Goal: Task Accomplishment & Management: Complete application form

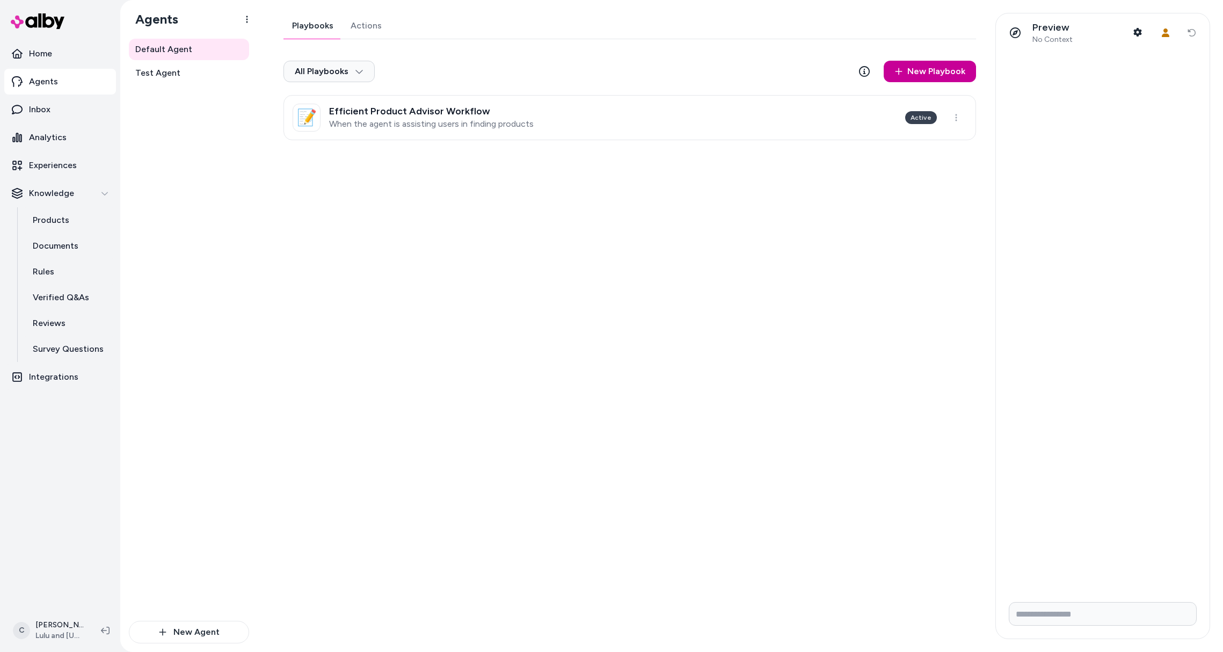
click at [912, 71] on link "New Playbook" at bounding box center [930, 71] width 92 height 21
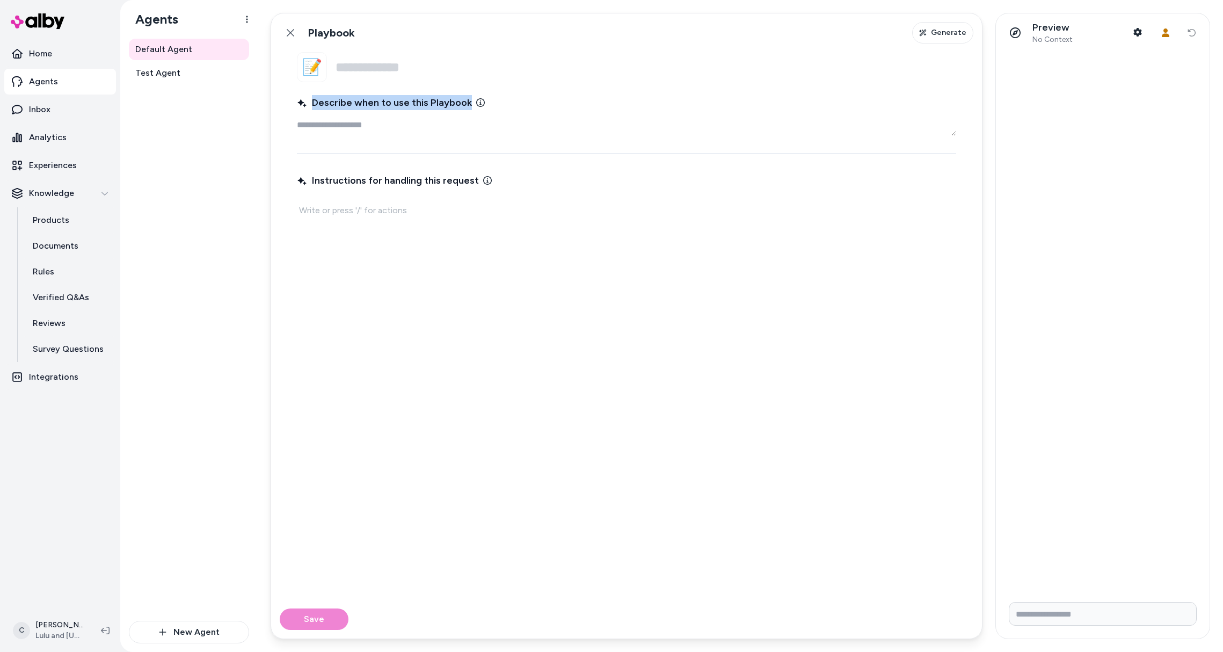
drag, startPoint x: 456, startPoint y: 102, endPoint x: 310, endPoint y: 99, distance: 146.6
click at [310, 99] on span "Describe when to use this Playbook" at bounding box center [384, 102] width 175 height 15
copy span "Describe when to use this Playbook"
click at [443, 176] on span "Instructions for handling this request" at bounding box center [388, 180] width 182 height 15
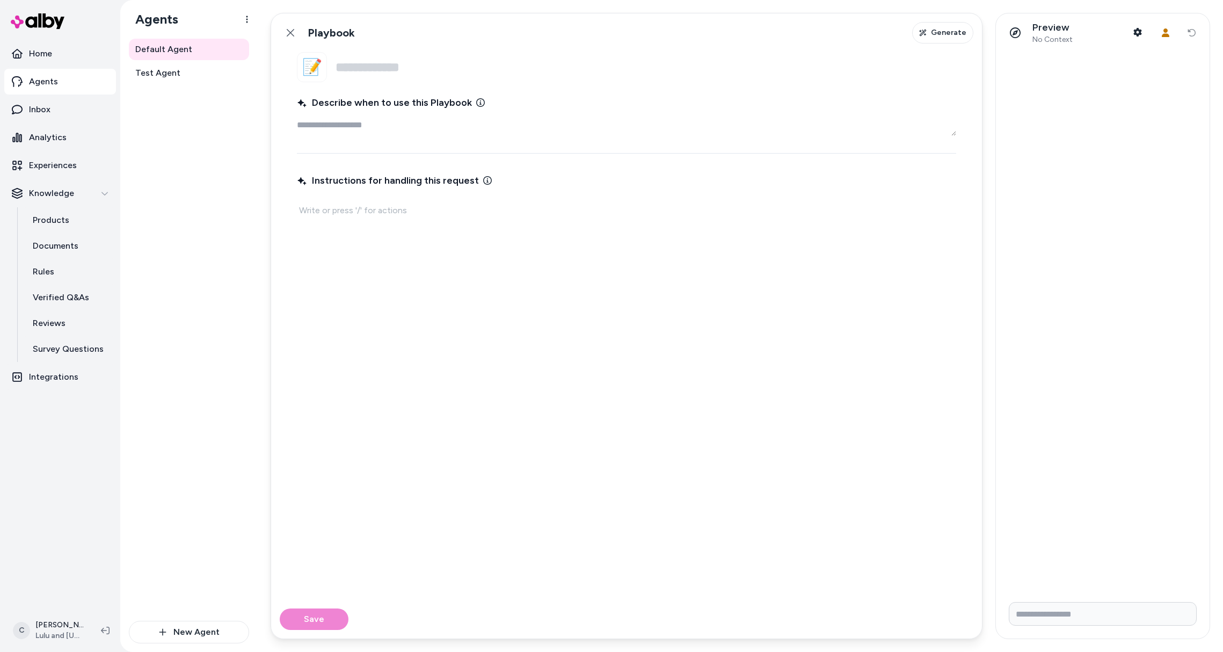
click at [444, 179] on span "Instructions for handling this request" at bounding box center [388, 180] width 182 height 15
drag, startPoint x: 451, startPoint y: 178, endPoint x: 318, endPoint y: 175, distance: 133.2
click at [317, 175] on label "Instructions for handling this request" at bounding box center [394, 180] width 195 height 15
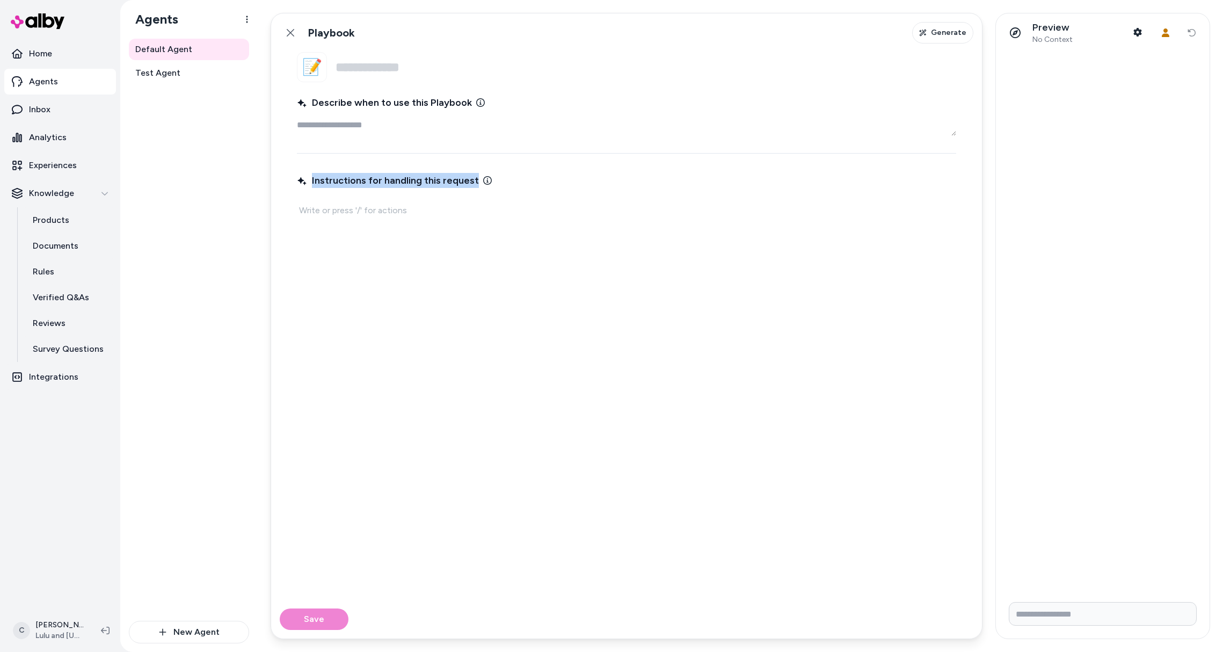
drag, startPoint x: 310, startPoint y: 180, endPoint x: 487, endPoint y: 182, distance: 176.7
click at [487, 182] on div "Instructions for handling this request" at bounding box center [626, 180] width 659 height 19
copy span "Instructions for handling this request"
drag, startPoint x: 474, startPoint y: 180, endPoint x: 300, endPoint y: 187, distance: 173.6
click at [300, 187] on span "Instructions for handling this request" at bounding box center [388, 180] width 182 height 15
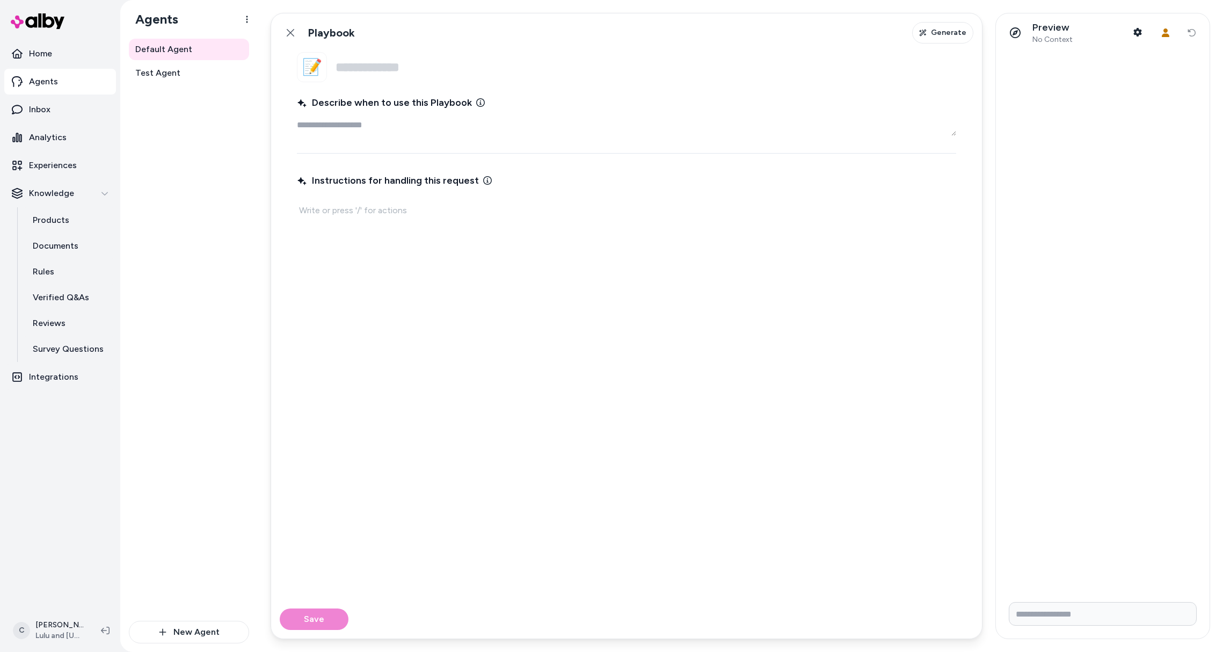
drag, startPoint x: 384, startPoint y: 124, endPoint x: 385, endPoint y: 135, distance: 11.3
click at [384, 124] on textarea "Describe when to use this Playbook" at bounding box center [626, 124] width 659 height 21
paste textarea "**********"
type textarea "*"
click at [557, 122] on textarea "**********" at bounding box center [626, 124] width 659 height 21
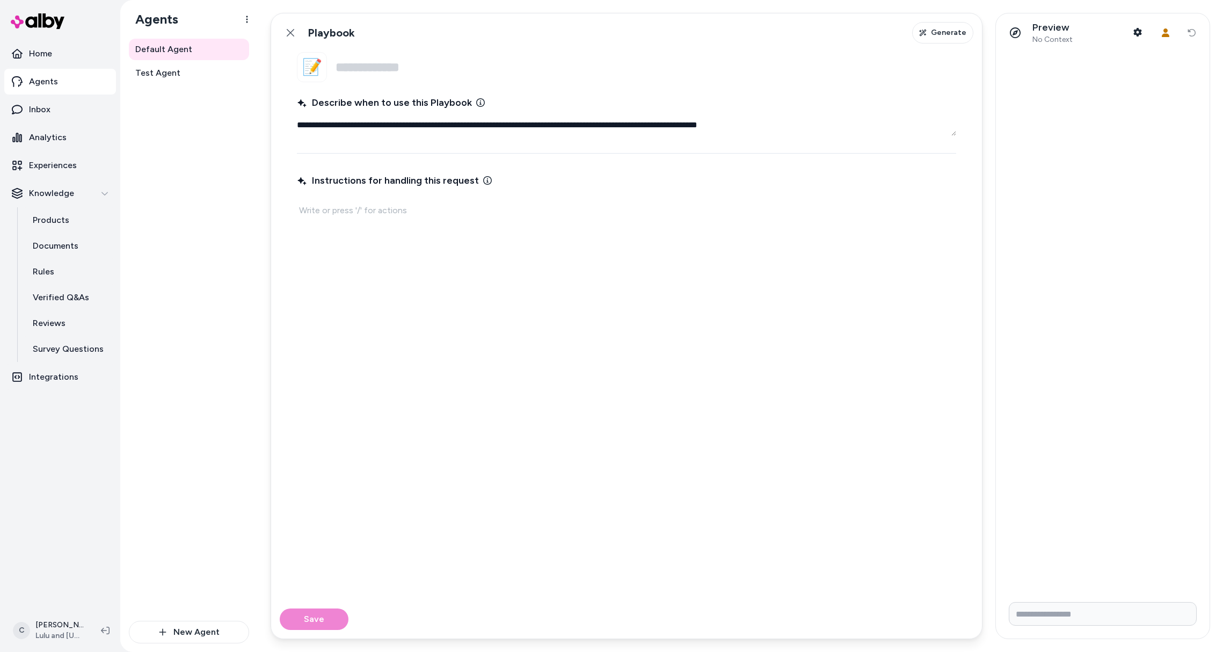
type textarea "**********"
click at [416, 210] on p at bounding box center [626, 210] width 655 height 15
type textarea "*"
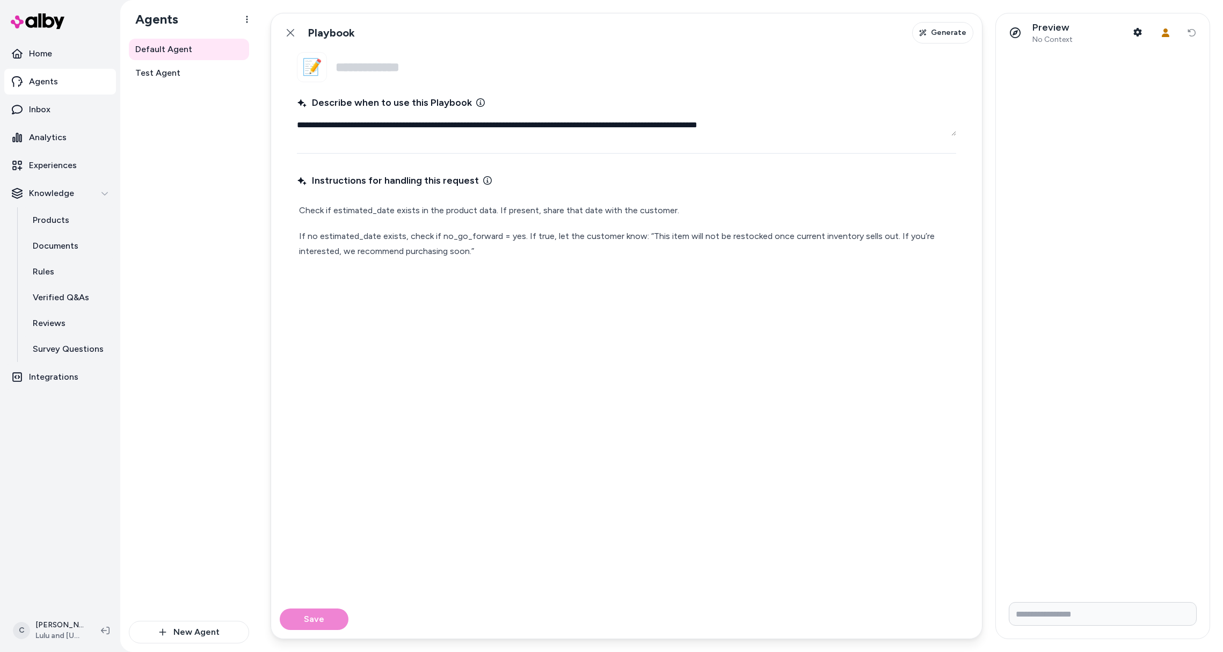
click at [302, 205] on p "Check if estimated_date exists in the product data. If present, share that date…" at bounding box center [626, 210] width 655 height 15
click at [299, 208] on p "Check if estimated_date exists in the product data. If present, share that date…" at bounding box center [626, 210] width 655 height 15
click at [468, 238] on p "Step 2: If no estimated_date exists, check if no_go_forward = yes. If true, let…" at bounding box center [626, 244] width 655 height 30
click at [526, 236] on p "Step 2: If no estimated_date exists, check if 'no_go_forward = yes. If true, le…" at bounding box center [626, 244] width 655 height 30
click at [540, 235] on p "Step 2: If no estimated_date exists, check if 'no_go_forward' = yes. If true, l…" at bounding box center [626, 244] width 655 height 30
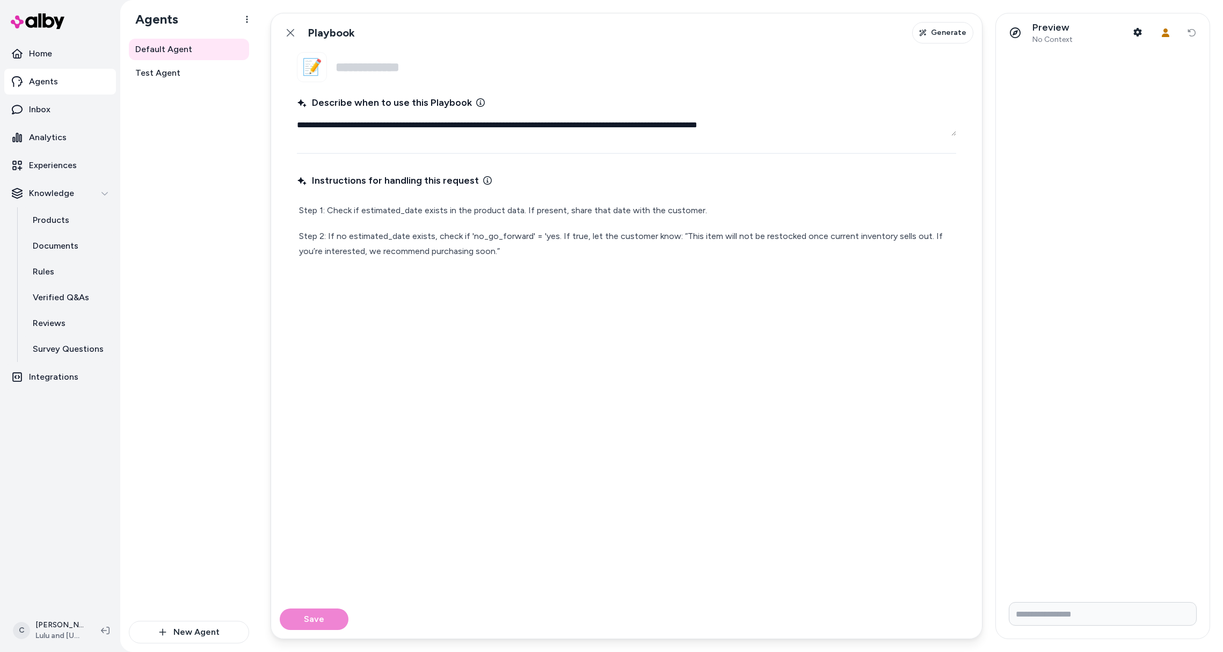
click at [553, 239] on p "Step 2: If no estimated_date exists, check if 'no_go_forward' = 'yes. If true, …" at bounding box center [626, 244] width 655 height 30
click at [577, 236] on p "Step 2: If no estimated_date exists, check if 'no_go_forward' = 'yes'. If true,…" at bounding box center [626, 244] width 655 height 30
drag, startPoint x: 494, startPoint y: 252, endPoint x: 924, endPoint y: 238, distance: 430.4
click at [924, 238] on p "Step 2: If no estimated_date exists, check if 'no_go_forward' = 'yes'. If 'yes'…" at bounding box center [626, 244] width 655 height 30
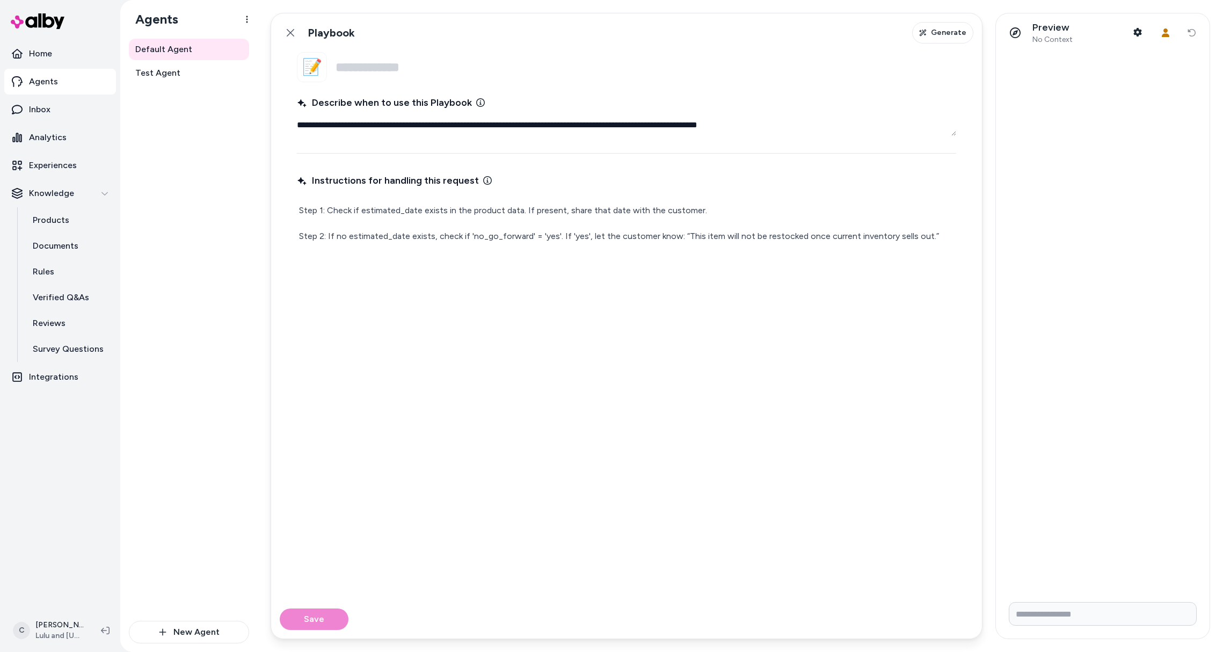
click at [899, 239] on p "Step 2: If no estimated_date exists, check if 'no_go_forward' = 'yes'. If 'yes'…" at bounding box center [626, 236] width 655 height 15
click at [642, 238] on p "Step 2: If no estimated_date exists, check if 'no_go_forward' = 'yes'. If 'yes'…" at bounding box center [626, 236] width 655 height 15
drag, startPoint x: 673, startPoint y: 234, endPoint x: 693, endPoint y: 237, distance: 20.6
click at [673, 234] on p "Step 2: If no estimated_date exists, check if 'no_go_forward' = 'yes'. If 'yes'…" at bounding box center [626, 236] width 655 height 15
click at [699, 240] on p "Step 2: If no estimated_date exists, check if 'no_go_forward' = 'yes'. If 'yes'…" at bounding box center [626, 236] width 655 height 15
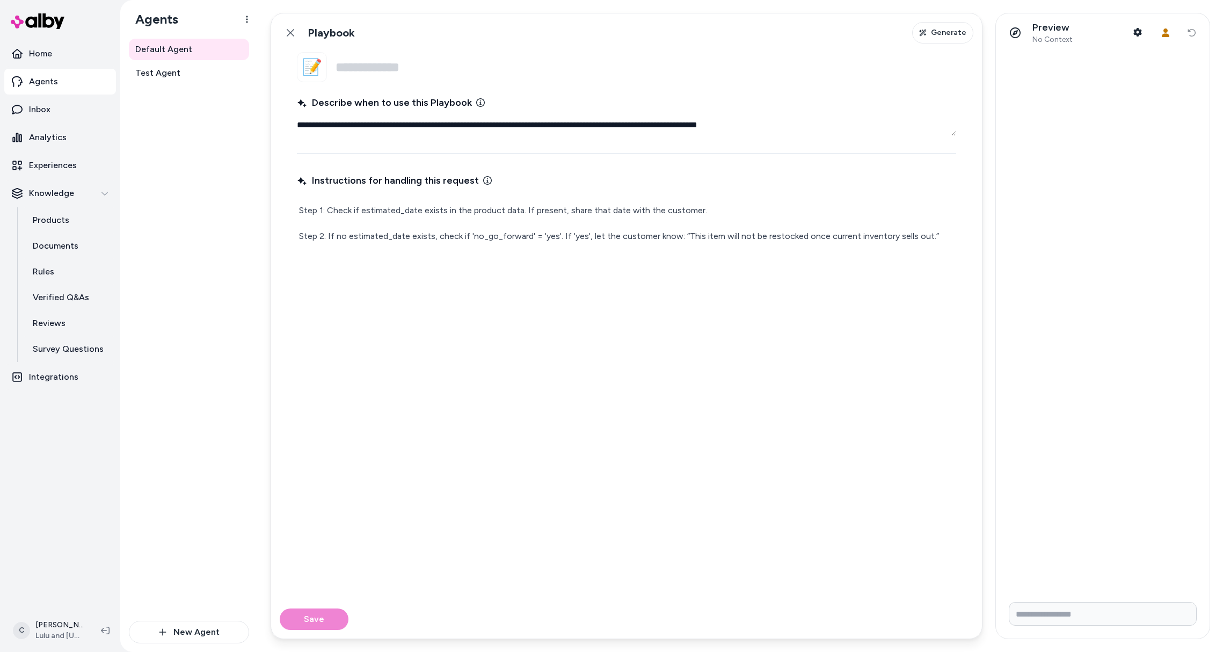
click at [856, 232] on p "Step 2: If no estimated_date exists, check if 'no_go_forward' = 'yes'. If 'yes'…" at bounding box center [626, 236] width 655 height 15
click at [898, 231] on p "Step 2: If no estimated_date exists, check if 'no_go_forward' = 'yes'. If 'yes'…" at bounding box center [626, 236] width 655 height 15
click at [921, 235] on p "Step 2: If no estimated_date exists, check if 'no_go_forward' = 'yes'. If 'yes'…" at bounding box center [626, 236] width 655 height 15
click at [903, 236] on p "Step 2: If no estimated_date exists, check if 'no_go_forward' = 'yes'. If 'yes'…" at bounding box center [626, 236] width 655 height 15
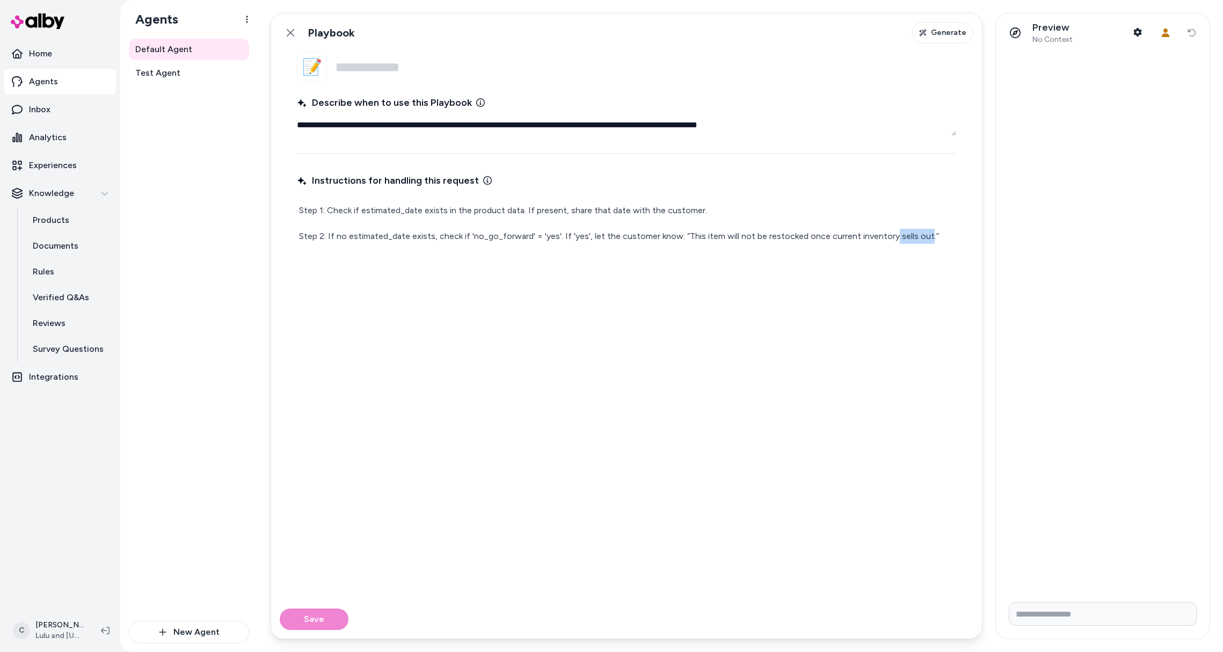
drag, startPoint x: 920, startPoint y: 235, endPoint x: 887, endPoint y: 232, distance: 33.4
click at [887, 232] on p "Step 2: If no estimated_date exists, check if 'no_go_forward' = 'yes'. If 'yes'…" at bounding box center [626, 236] width 655 height 15
click at [913, 239] on p "Step 2: If no estimated_date exists, check if 'no_go_forward' = 'yes'. If 'yes'…" at bounding box center [626, 236] width 655 height 15
click at [917, 235] on p "Step 2: If no estimated_date exists, check if 'no_go_forward' = 'yes'. If 'yes'…" at bounding box center [626, 236] width 655 height 15
drag, startPoint x: 921, startPoint y: 237, endPoint x: 890, endPoint y: 235, distance: 30.7
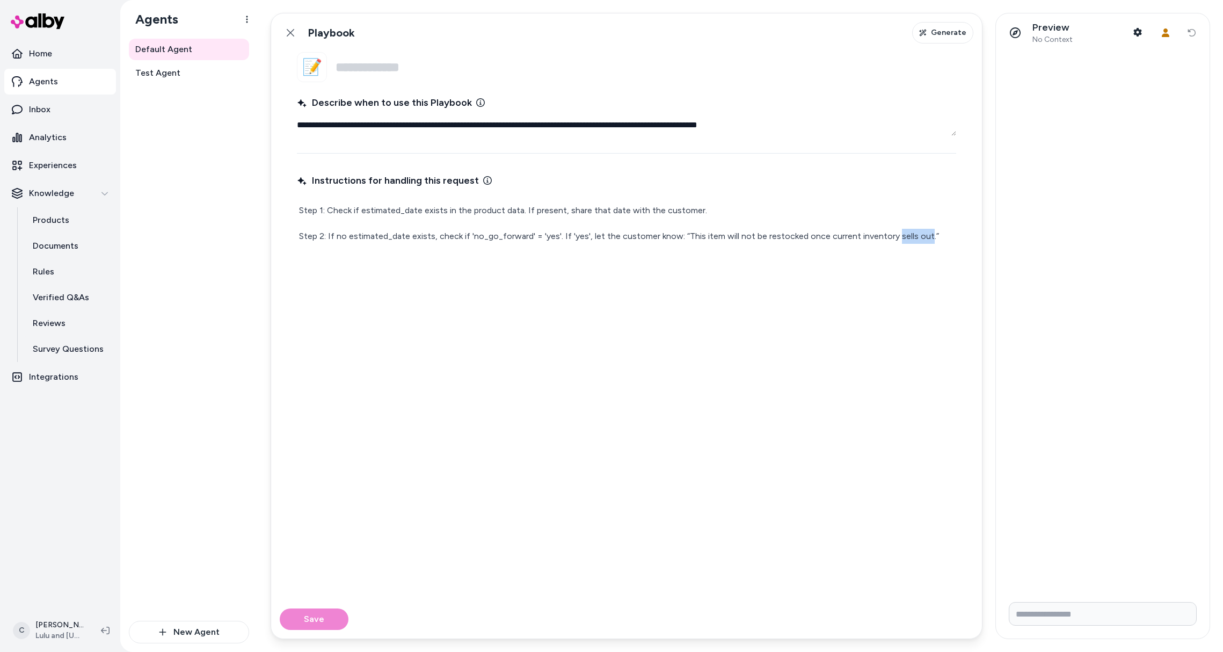
click at [890, 235] on p "Step 2: If no estimated_date exists, check if 'no_go_forward' = 'yes'. If 'yes'…" at bounding box center [626, 236] width 655 height 15
click at [393, 68] on input "Name" at bounding box center [646, 67] width 621 height 30
click at [71, 269] on link "Rules" at bounding box center [69, 272] width 94 height 26
click at [943, 234] on p "Step 2: If no estimated_date exists, check if 'no_go_forward' = 'yes'. If 'yes'…" at bounding box center [626, 244] width 655 height 30
click at [618, 249] on p "Step 2: If no estimated_date exists, check if 'no_go_forward' = 'yes'. If 'yes'…" at bounding box center [626, 244] width 655 height 30
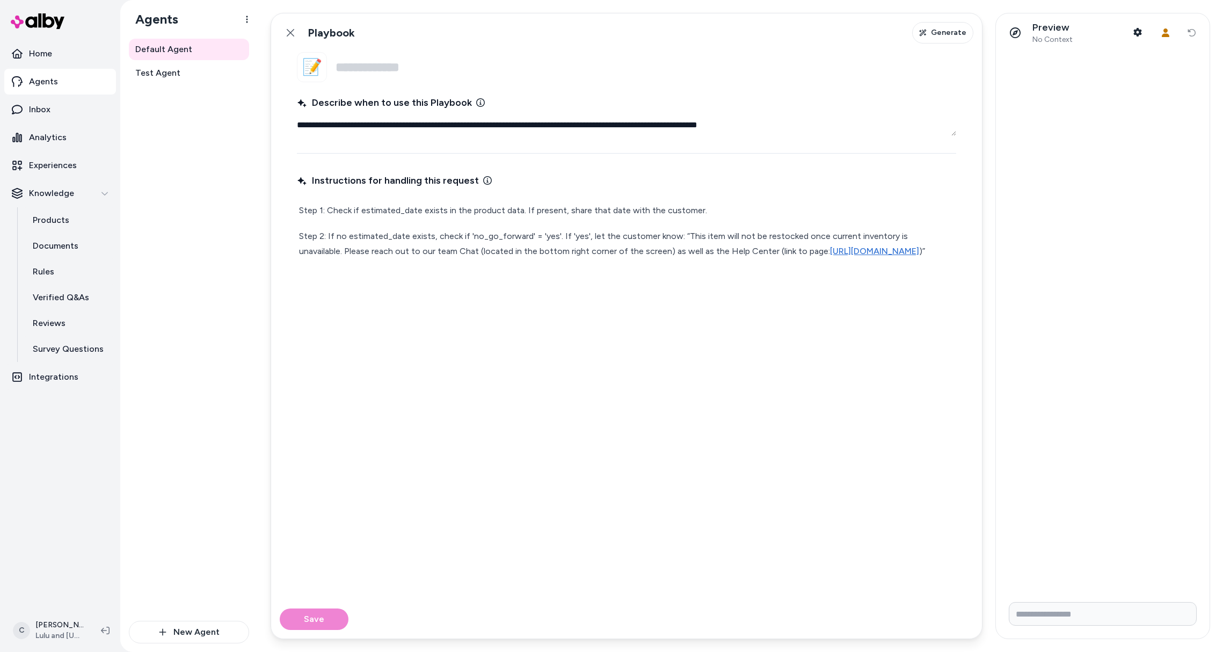
click at [673, 236] on p "Step 2: If no estimated_date exists, check if 'no_go_forward' = 'yes'. If 'yes'…" at bounding box center [626, 244] width 655 height 30
click at [682, 235] on p "Step 2: If no estimated_date exists, check if 'no_go_forward' = 'yes'. If 'yes'…" at bounding box center [626, 244] width 655 height 30
click at [509, 258] on p "Step 2: If no estimated_date exists, check if 'no_go_forward' = 'yes'. If 'yes'…" at bounding box center [626, 244] width 655 height 30
click at [512, 259] on p "Step 2: If no estimated_date exists, check if 'no_go_forward' = 'yes'. If 'yes'…" at bounding box center [626, 244] width 655 height 30
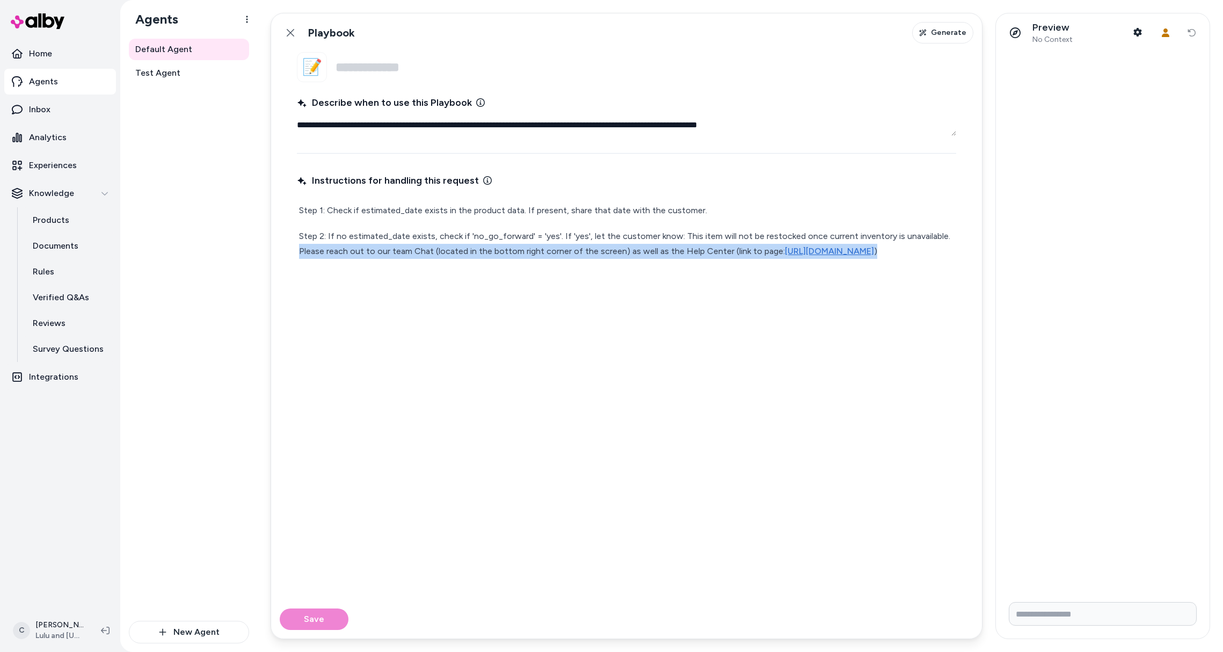
drag, startPoint x: 497, startPoint y: 267, endPoint x: 300, endPoint y: 249, distance: 198.5
click at [300, 249] on p "Step 2: If no estimated_date exists, check if 'no_go_forward' = 'yes'. If 'yes'…" at bounding box center [626, 244] width 655 height 30
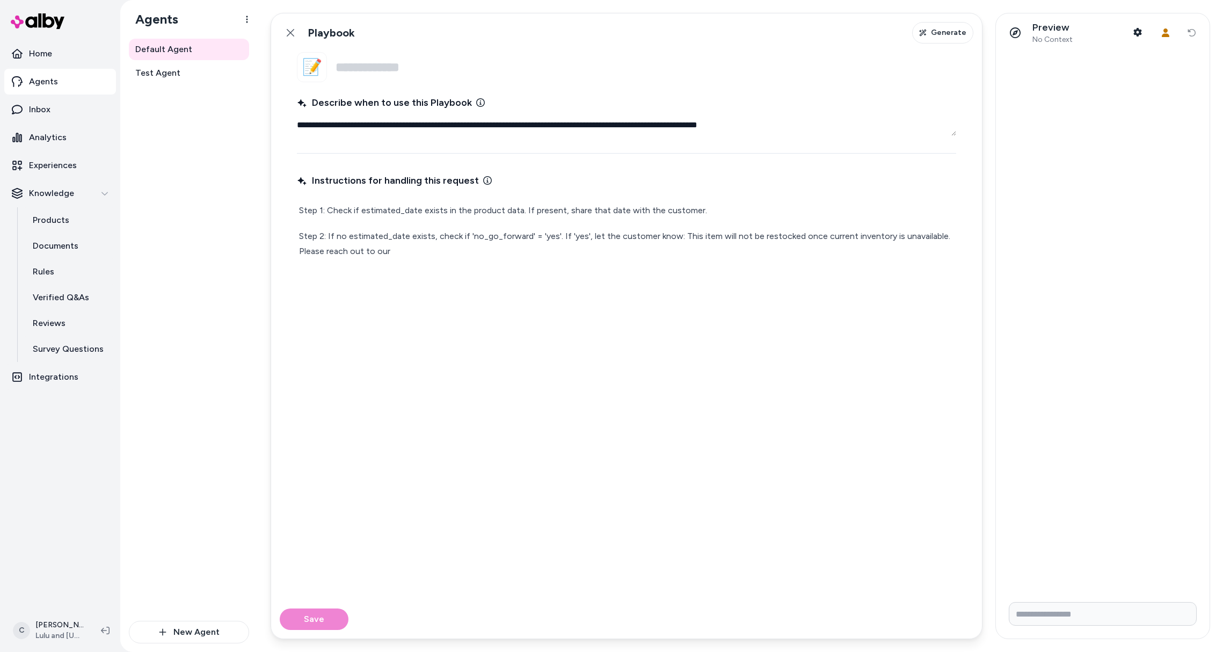
click at [872, 258] on p "Step 2: If no estimated_date exists, check if 'no_go_forward' = 'yes'. If 'yes'…" at bounding box center [626, 244] width 655 height 30
click at [426, 243] on p "Step 2: If no estimated_date exists, check if 'no_go_forward' = 'yes'. If 'yes'…" at bounding box center [626, 244] width 655 height 30
click at [423, 248] on p "Step 2: If no estimated_date exists, check if 'no_go_forward' = 'yes'. If 'yes'…" at bounding box center [626, 244] width 655 height 30
click at [676, 237] on p "Step 2: If no estimated_date exists, check if 'no_go_forward' = 'yes'. If 'yes'…" at bounding box center [626, 244] width 655 height 30
click at [677, 239] on p "Step 2: If no estimated_date exists, check if 'no_go_forward' = 'yes'. If 'yes'…" at bounding box center [626, 244] width 655 height 30
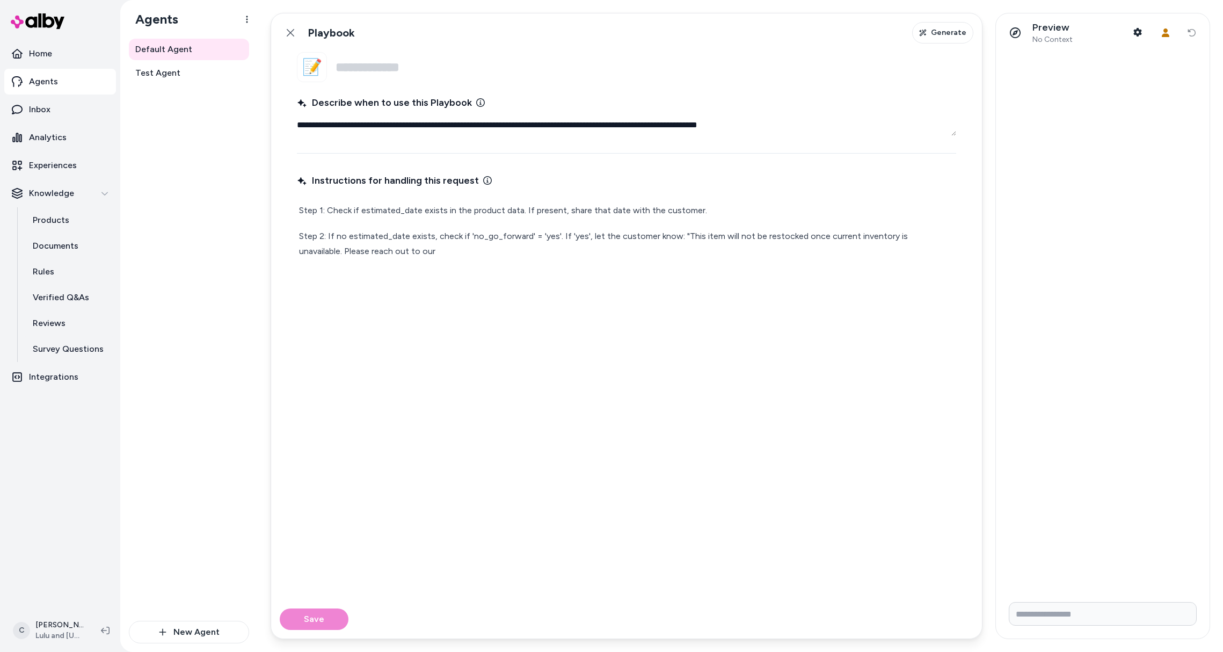
click at [638, 244] on p "Step 2: If no estimated_date exists, check if 'no_go_forward' = 'yes'. If 'yes'…" at bounding box center [626, 244] width 655 height 30
click at [302, 252] on p "Step 2: If no estimated_date exists, check if 'no_go_forward' = 'yes'. If 'yes'…" at bounding box center [626, 244] width 655 height 30
click at [896, 255] on p "Step 2: If no estimated_date exists, check if 'no_go_forward' = 'yes'. If 'yes'…" at bounding box center [626, 244] width 655 height 30
drag, startPoint x: 892, startPoint y: 307, endPoint x: 891, endPoint y: 297, distance: 9.7
click at [891, 297] on div "Instructions for handling this request Step 1: Check if estimated_date exists i…" at bounding box center [626, 379] width 659 height 416
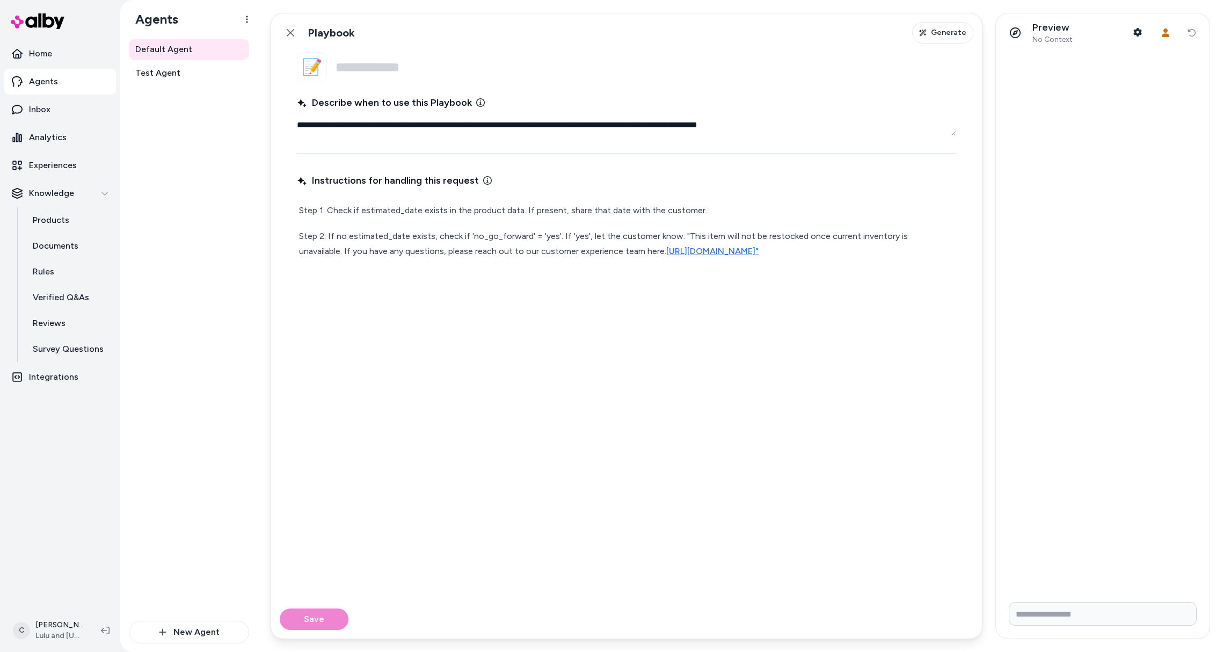
drag, startPoint x: 507, startPoint y: 74, endPoint x: 521, endPoint y: 89, distance: 19.8
click at [507, 74] on input "Name" at bounding box center [646, 67] width 621 height 30
click at [408, 64] on input "Name" at bounding box center [646, 67] width 621 height 30
paste input "**********"
type textarea "*"
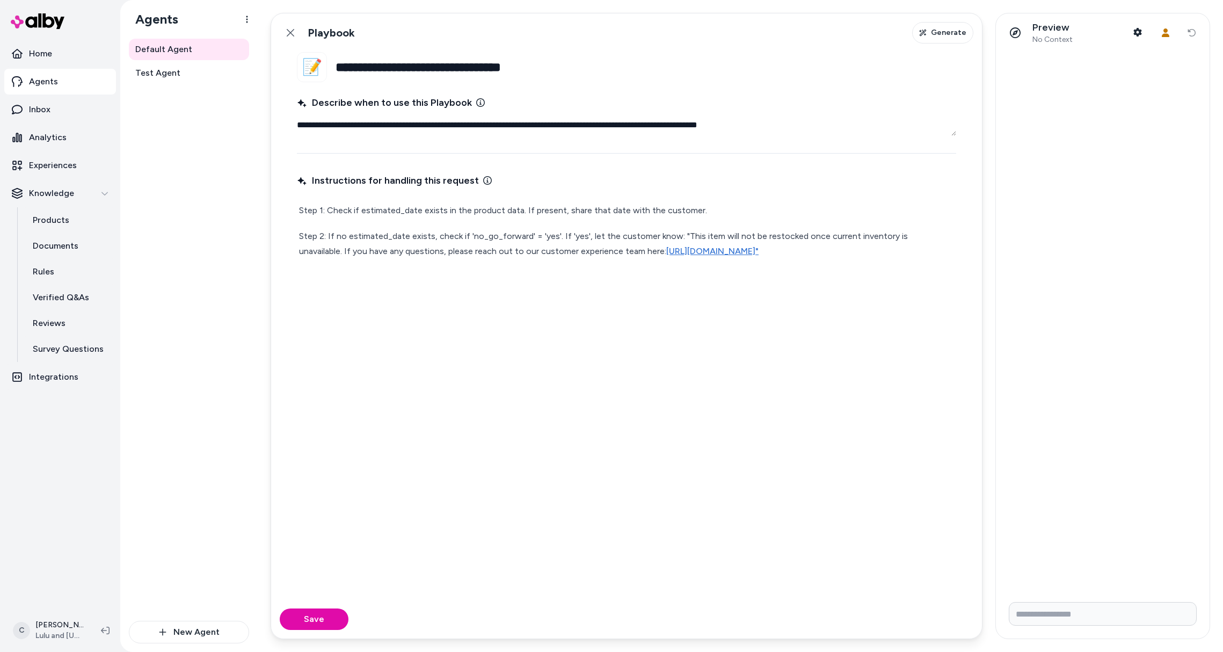
type input "**********"
drag, startPoint x: 382, startPoint y: 417, endPoint x: 380, endPoint y: 434, distance: 17.9
click at [382, 416] on div "Instructions for handling this request Step 1: Check if estimated_date exists i…" at bounding box center [626, 379] width 659 height 416
click at [323, 612] on button "Save" at bounding box center [314, 618] width 69 height 21
drag, startPoint x: 445, startPoint y: 291, endPoint x: 490, endPoint y: 270, distance: 49.5
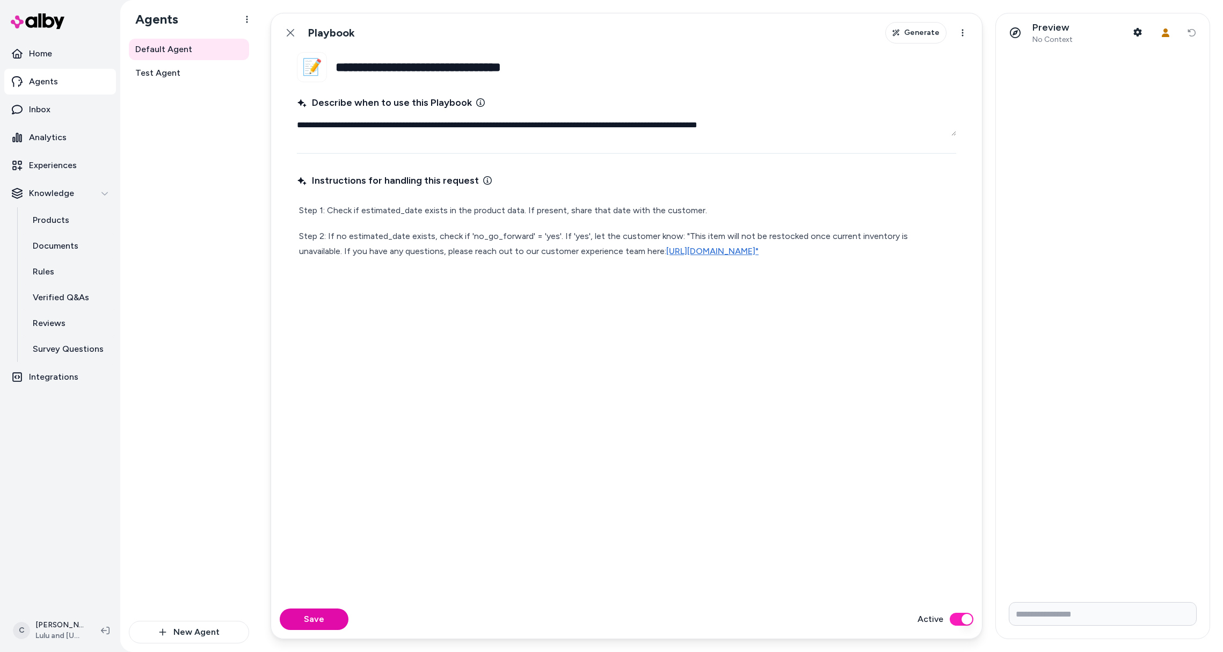
click at [445, 291] on div "Instructions for handling this request Step 1: Check if estimated_date exists i…" at bounding box center [626, 379] width 659 height 416
click at [737, 205] on p "Step 1: Check if estimated_date exists in the product data. If present, share t…" at bounding box center [626, 210] width 655 height 15
click at [726, 210] on p "Step 1: Check if estimated_date exists in the product data. If present, share t…" at bounding box center [626, 210] width 655 height 15
type textarea "*"
click at [838, 207] on p "Step 1: Check if estimated_date exists in the product data. If present, share t…" at bounding box center [626, 210] width 655 height 15
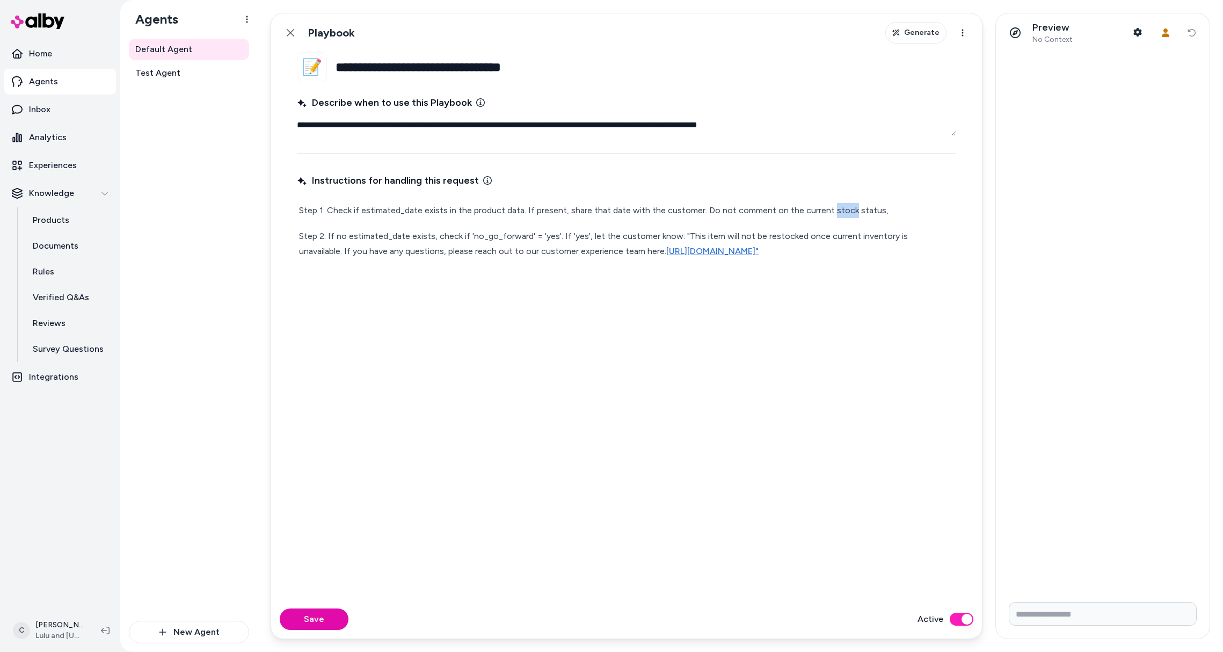
click at [838, 207] on p "Step 1: Check if estimated_date exists in the product data. If present, share t…" at bounding box center [626, 210] width 655 height 15
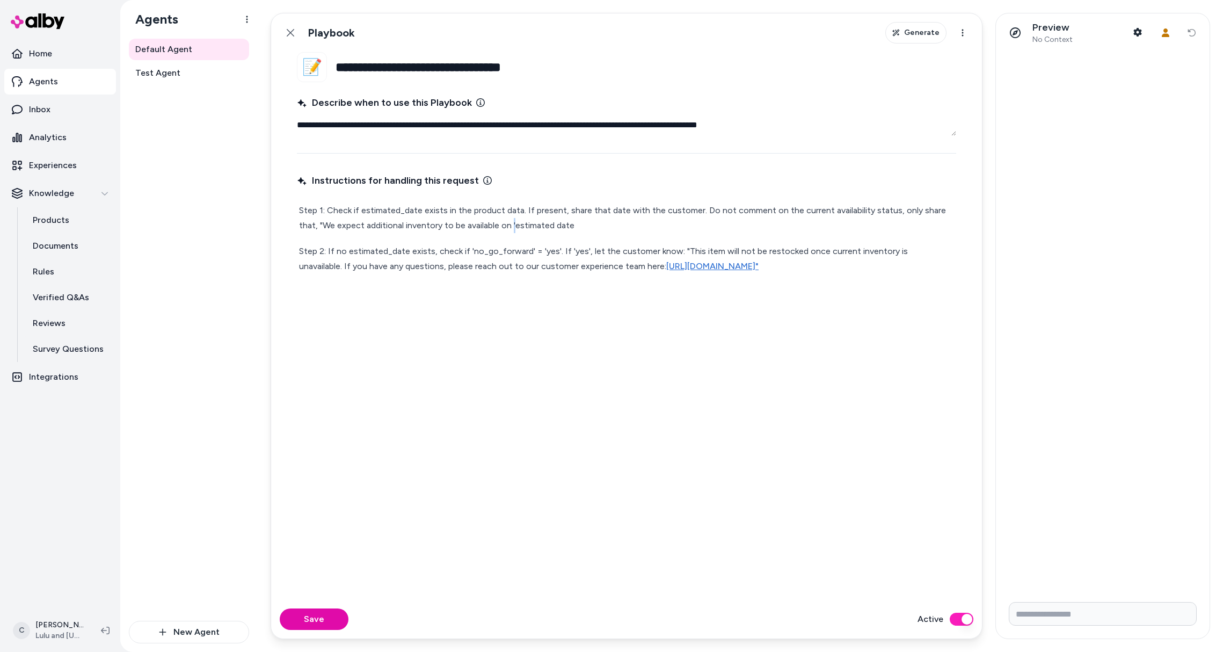
click at [513, 228] on p "Step 1: Check if estimated_date exists in the product data. If present, share t…" at bounding box center [626, 218] width 655 height 30
drag, startPoint x: 780, startPoint y: 219, endPoint x: 776, endPoint y: 223, distance: 5.7
click at [775, 220] on p "Step 1: Check if estimated_date exists in the product data. If present, share t…" at bounding box center [626, 218] width 655 height 30
drag, startPoint x: 311, startPoint y: 618, endPoint x: 320, endPoint y: 617, distance: 8.7
click at [311, 618] on button "Save" at bounding box center [314, 618] width 69 height 21
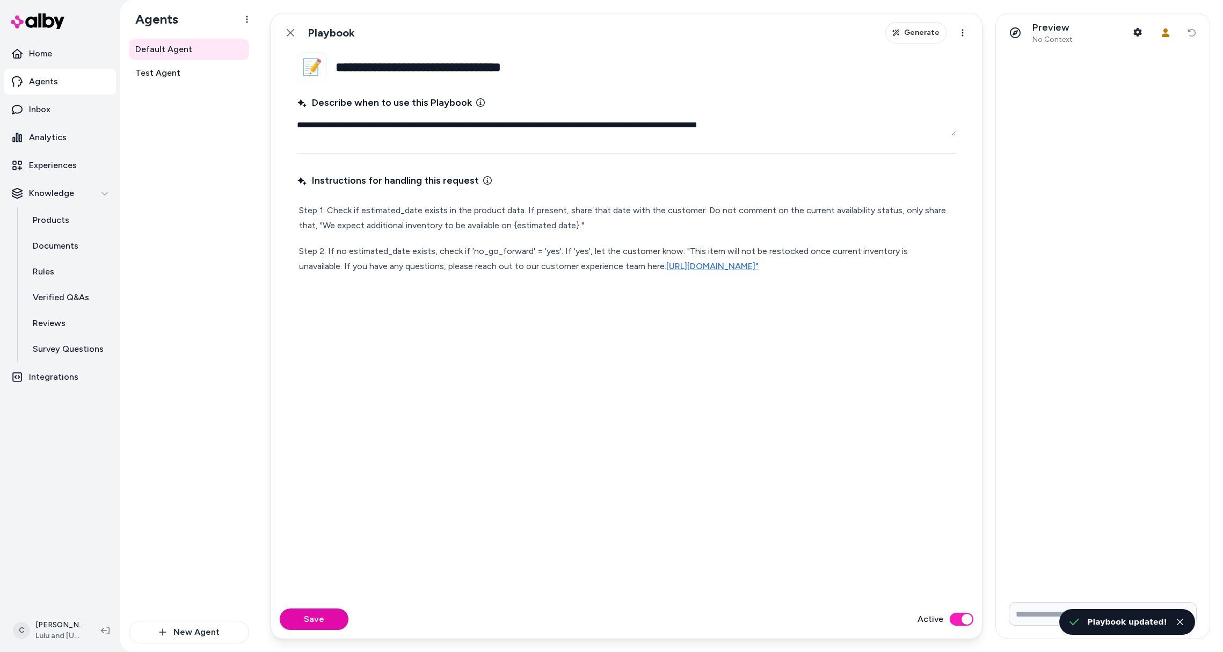
type textarea "*"
click at [1134, 36] on icon "button" at bounding box center [1138, 32] width 9 height 9
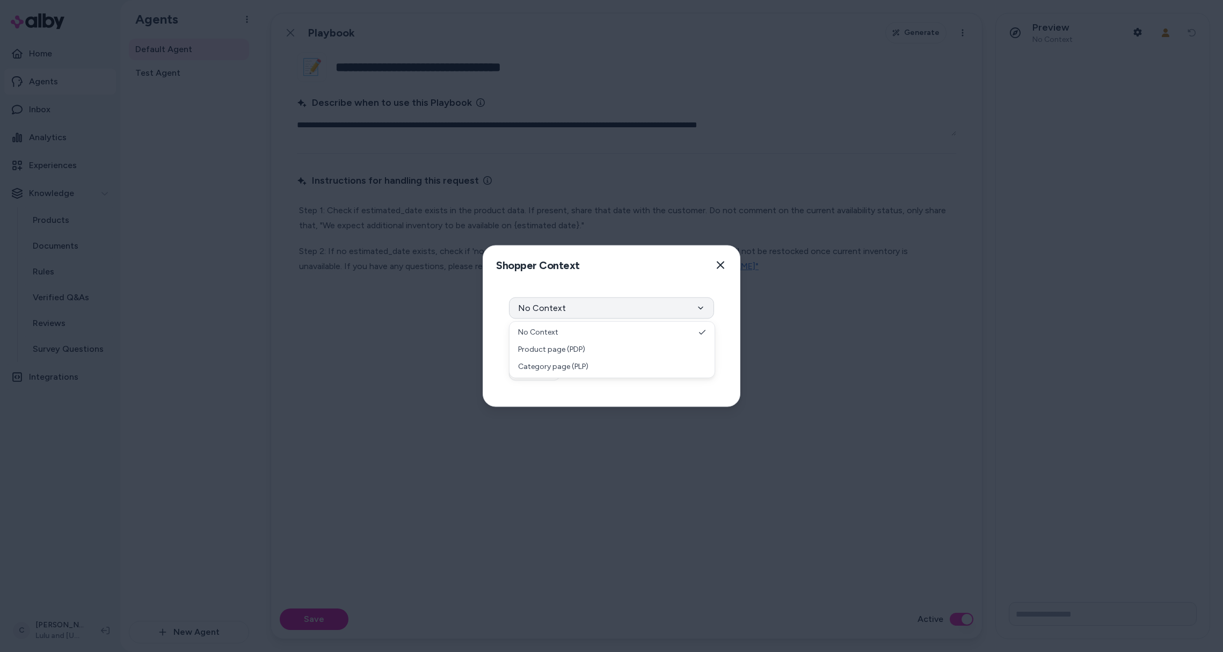
click at [635, 313] on button "No Context" at bounding box center [611, 307] width 205 height 21
drag, startPoint x: 581, startPoint y: 352, endPoint x: 586, endPoint y: 340, distance: 13.5
click at [581, 351] on div "Context Type Product page (PDP) Select Product Select a product Submit" at bounding box center [611, 345] width 257 height 125
click at [586, 340] on button "Select a product" at bounding box center [611, 336] width 205 height 21
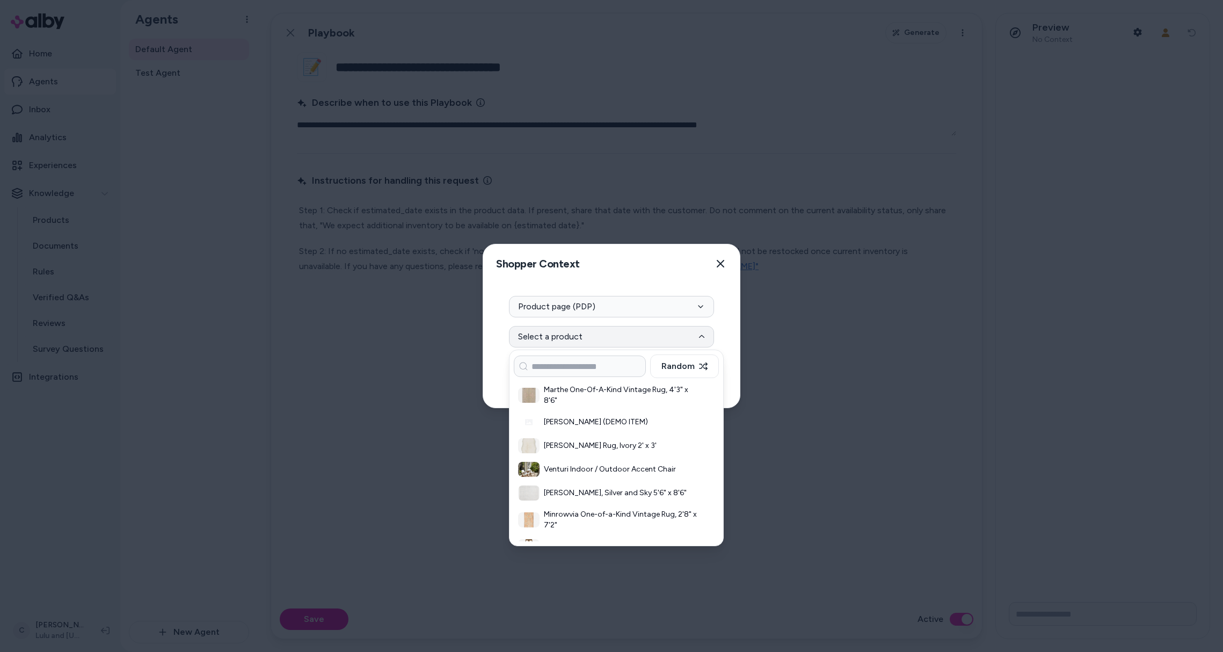
click at [649, 493] on h3 "Ariadne Rug, Silver and Sky 5'6" x 8'6"" at bounding box center [622, 493] width 156 height 11
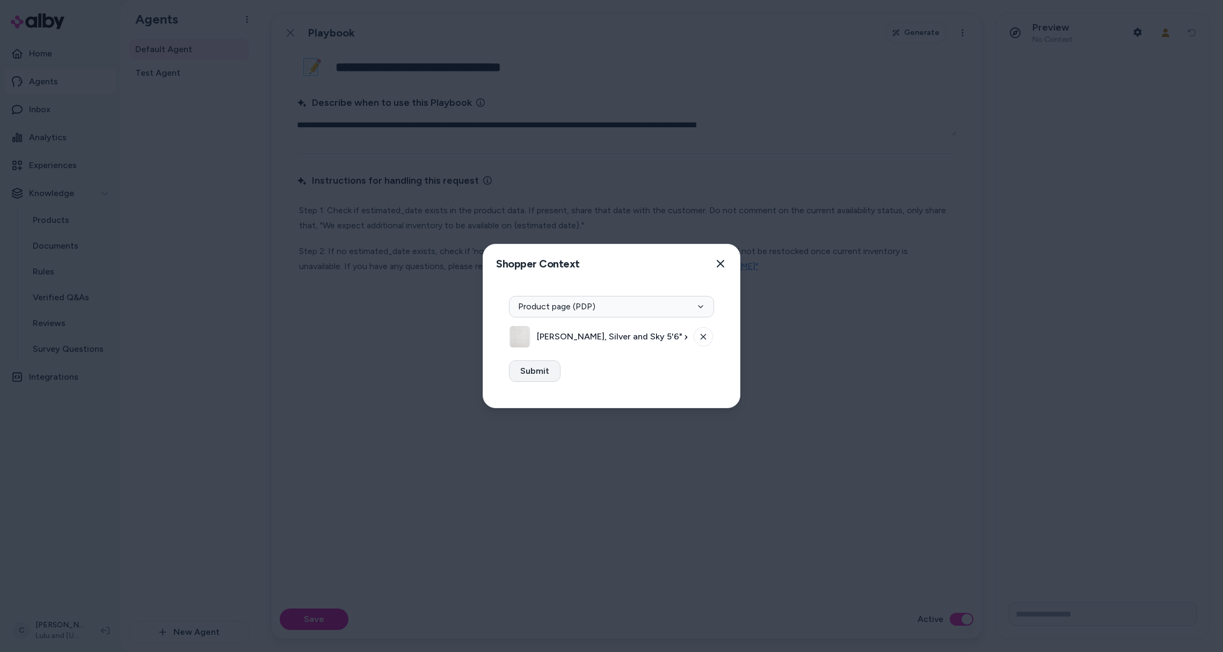
drag, startPoint x: 561, startPoint y: 366, endPoint x: 549, endPoint y: 368, distance: 12.0
click at [549, 368] on div "Context Type Product page (PDP) Ariadne Rug, Silver and Sky 5'6" x 8'6" Submit" at bounding box center [611, 345] width 257 height 125
drag, startPoint x: 549, startPoint y: 368, endPoint x: 584, endPoint y: 399, distance: 46.0
click at [549, 369] on button "Submit" at bounding box center [535, 370] width 52 height 21
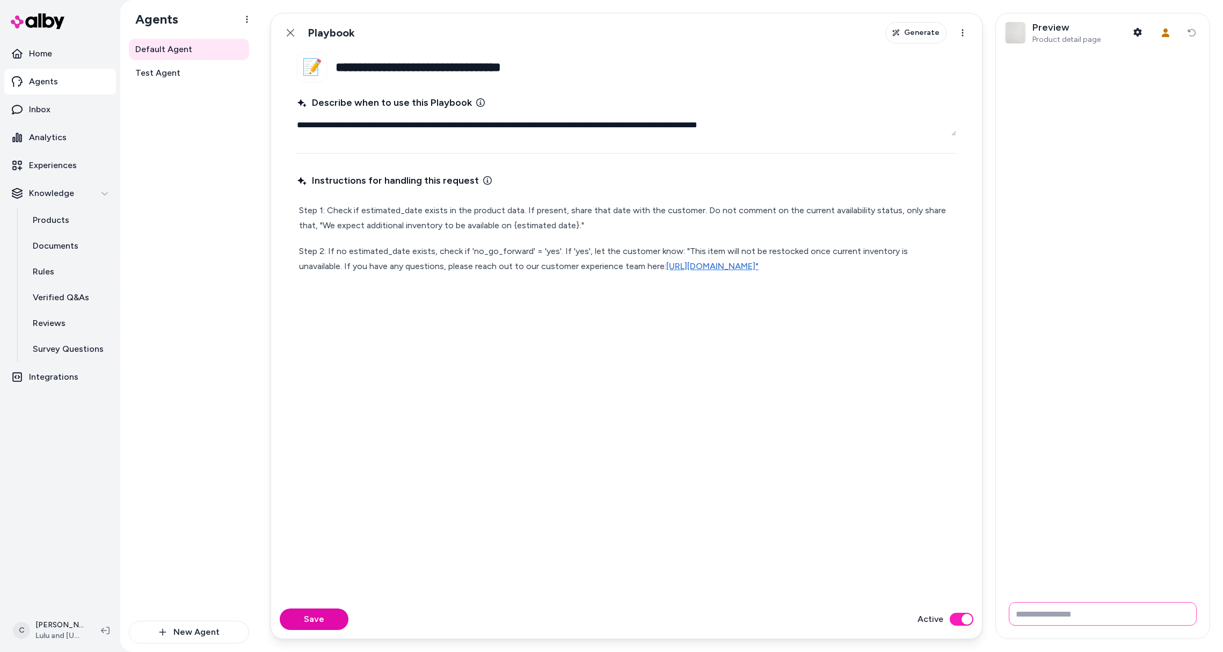
drag, startPoint x: 1078, startPoint y: 610, endPoint x: 1089, endPoint y: 607, distance: 11.6
click at [1072, 610] on input "Write your prompt here" at bounding box center [1103, 614] width 188 height 24
type input "**********"
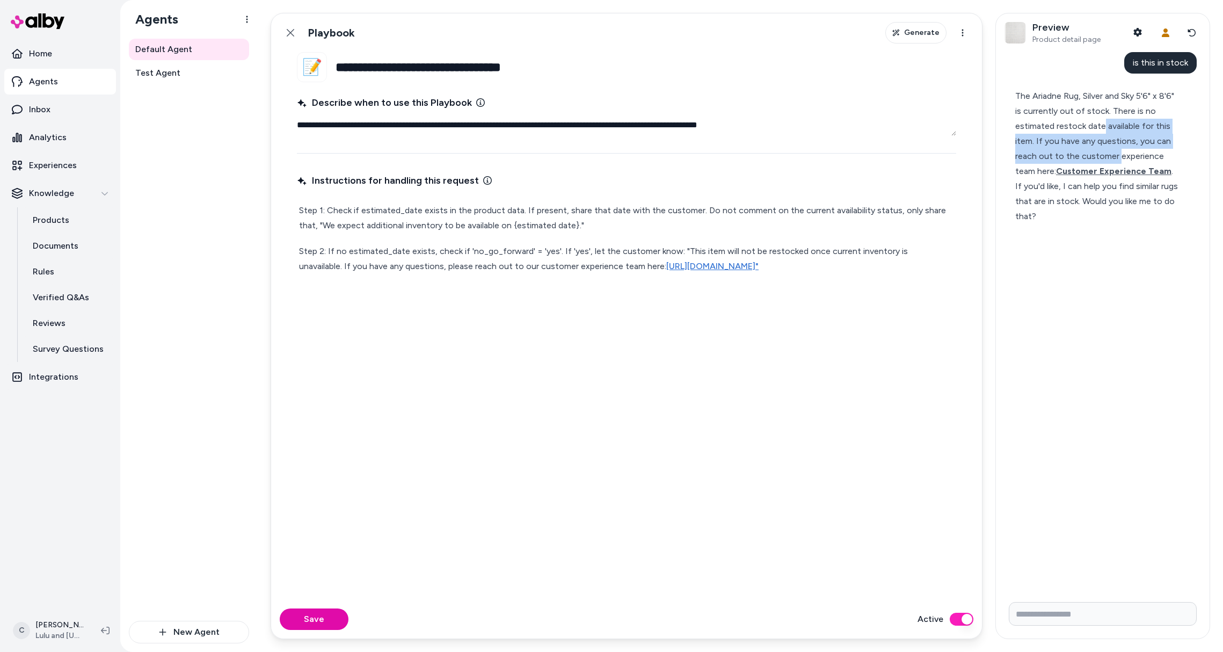
drag, startPoint x: 1104, startPoint y: 123, endPoint x: 1120, endPoint y: 160, distance: 40.4
click at [1120, 160] on div "The Ariadne Rug, Silver and Sky 5'6" x 8'6" is currently out of stock. There is…" at bounding box center [1098, 134] width 166 height 90
click at [1134, 145] on div "The Ariadne Rug, Silver and Sky 5'6" x 8'6" is currently out of stock. There is…" at bounding box center [1098, 134] width 166 height 90
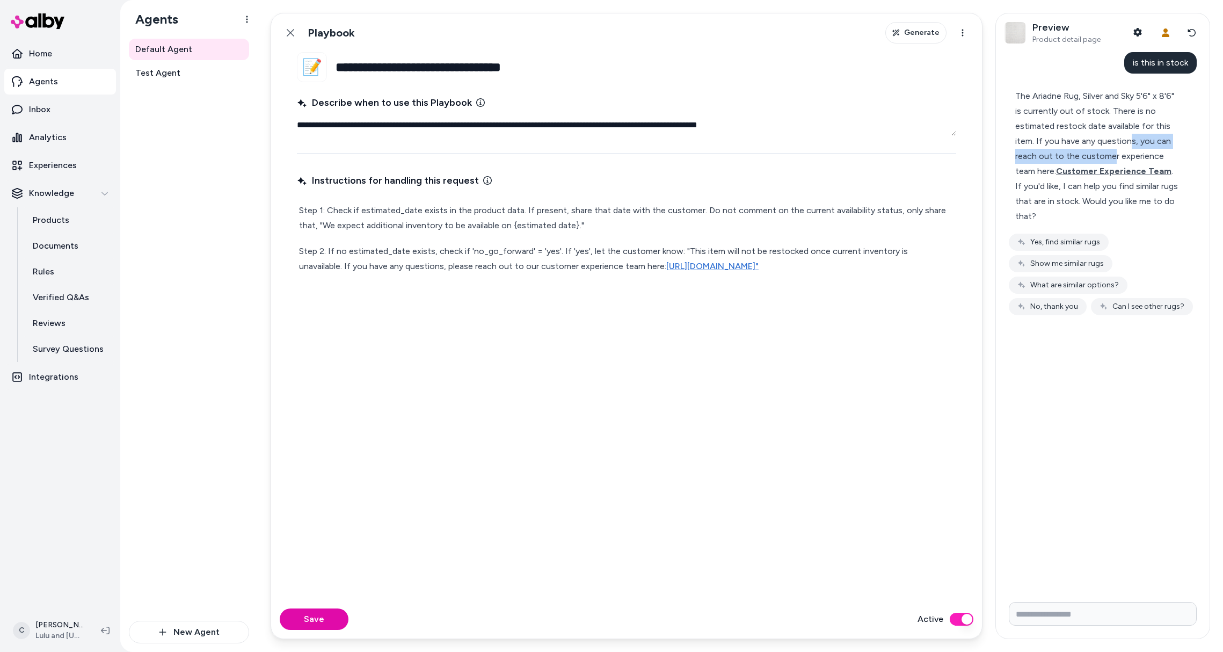
drag, startPoint x: 1128, startPoint y: 136, endPoint x: 1114, endPoint y: 157, distance: 24.9
click at [1113, 156] on div "The Ariadne Rug, Silver and Sky 5'6" x 8'6" is currently out of stock. There is…" at bounding box center [1098, 134] width 166 height 90
drag, startPoint x: 1104, startPoint y: 165, endPoint x: 1081, endPoint y: 168, distance: 22.8
click at [1101, 166] on span "Customer Experience Team" at bounding box center [1113, 171] width 115 height 10
drag, startPoint x: 1137, startPoint y: 112, endPoint x: 1127, endPoint y: 115, distance: 10.4
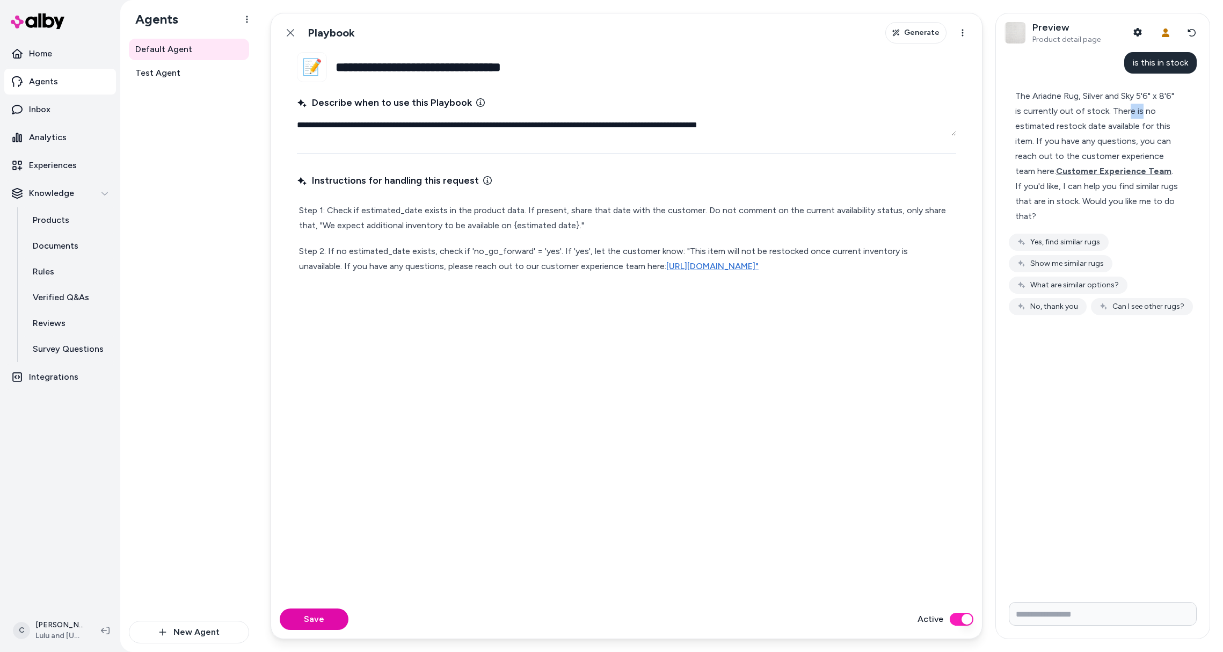
click at [1127, 115] on div "The Ariadne Rug, Silver and Sky 5'6" x 8'6" is currently out of stock. There is…" at bounding box center [1098, 134] width 166 height 90
drag, startPoint x: 1120, startPoint y: 143, endPoint x: 1095, endPoint y: 139, distance: 25.1
click at [1119, 144] on div "The Ariadne Rug, Silver and Sky 5'6" x 8'6" is currently out of stock. There is…" at bounding box center [1098, 134] width 166 height 90
click at [1079, 135] on div "The Ariadne Rug, Silver and Sky 5'6" x 8'6" is currently out of stock. There is…" at bounding box center [1098, 134] width 166 height 90
drag, startPoint x: 1144, startPoint y: 147, endPoint x: 1113, endPoint y: 136, distance: 32.3
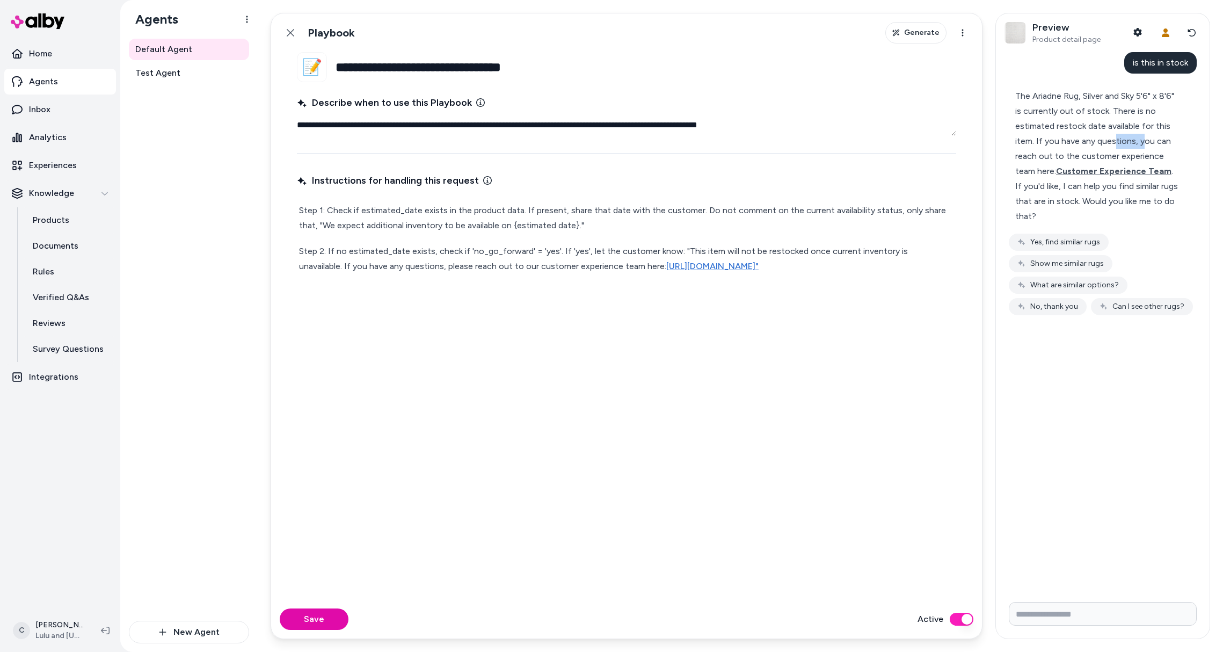
click at [1113, 136] on div "The Ariadne Rug, Silver and Sky 5'6" x 8'6" is currently out of stock. There is…" at bounding box center [1098, 134] width 166 height 90
click at [1115, 136] on div "The Ariadne Rug, Silver and Sky 5'6" x 8'6" is currently out of stock. There is…" at bounding box center [1098, 134] width 166 height 90
drag, startPoint x: 1107, startPoint y: 121, endPoint x: 1119, endPoint y: 141, distance: 23.1
click at [1119, 141] on div "The Ariadne Rug, Silver and Sky 5'6" x 8'6" is currently out of stock. There is…" at bounding box center [1098, 134] width 166 height 90
click at [1120, 141] on div "The Ariadne Rug, Silver and Sky 5'6" x 8'6" is currently out of stock. There is…" at bounding box center [1098, 134] width 166 height 90
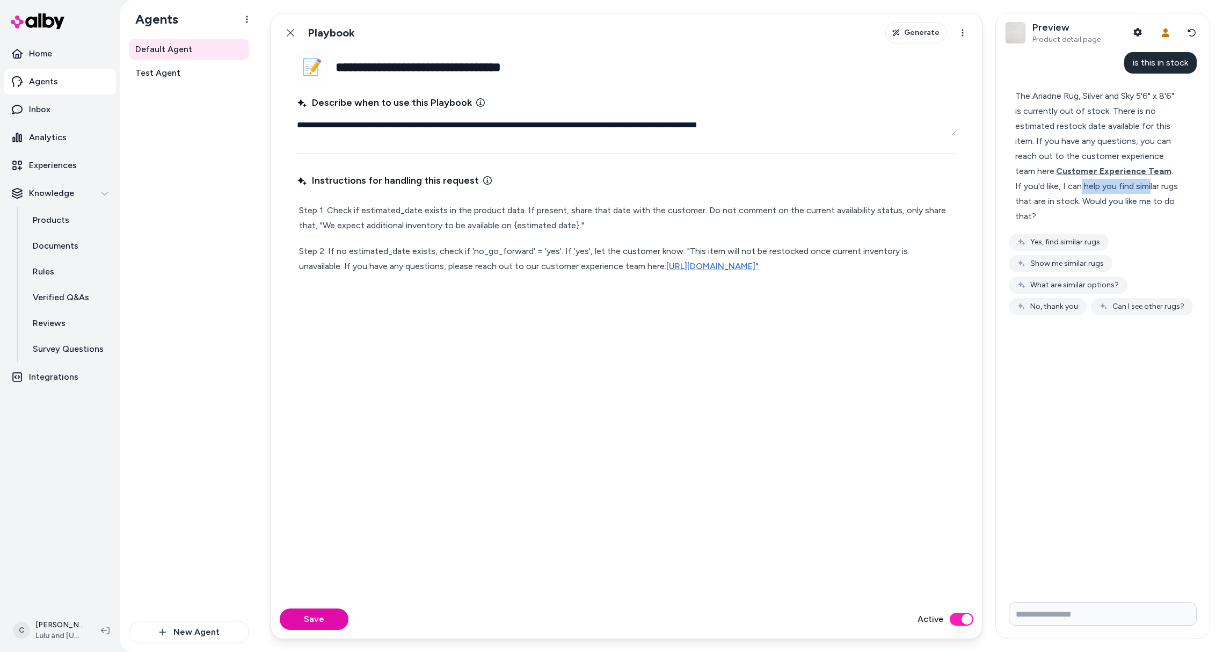
drag, startPoint x: 1150, startPoint y: 184, endPoint x: 1079, endPoint y: 188, distance: 71.6
click at [1079, 188] on div "If you'd like, I can help you find similar rugs that are in stock. Would you li…" at bounding box center [1098, 201] width 166 height 45
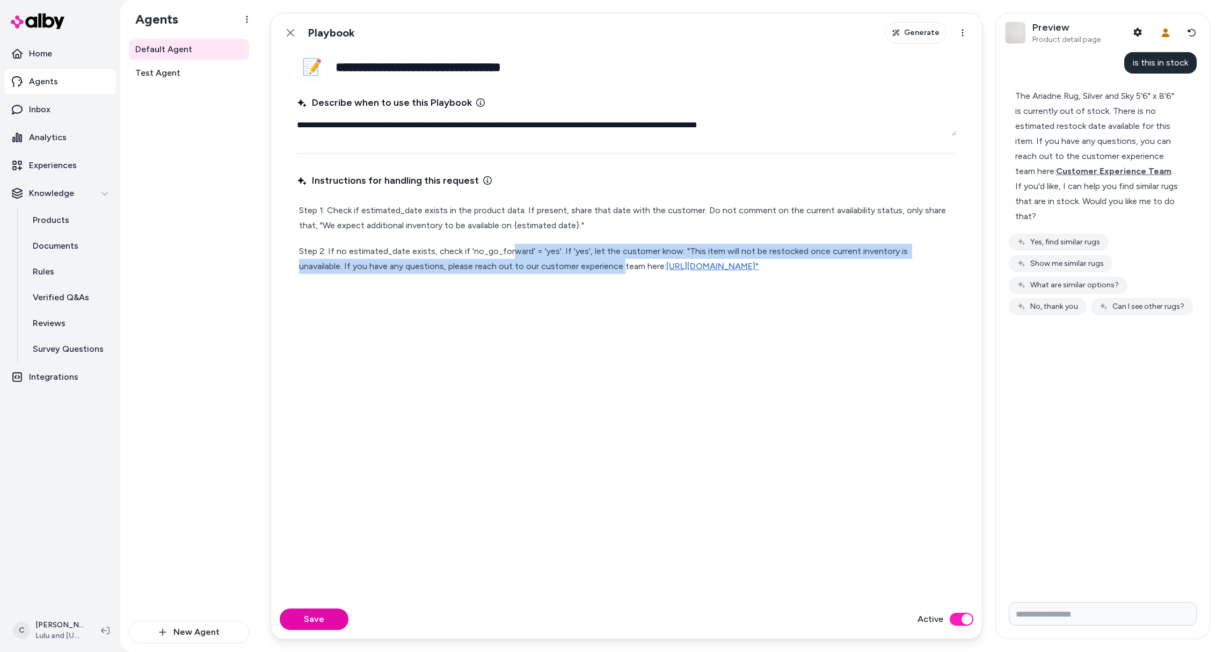
drag, startPoint x: 567, startPoint y: 270, endPoint x: 508, endPoint y: 249, distance: 62.7
click at [507, 249] on p "Step 2: If no estimated_date exists, check if 'no_go_forward' = 'yes'. If 'yes'…" at bounding box center [626, 259] width 655 height 30
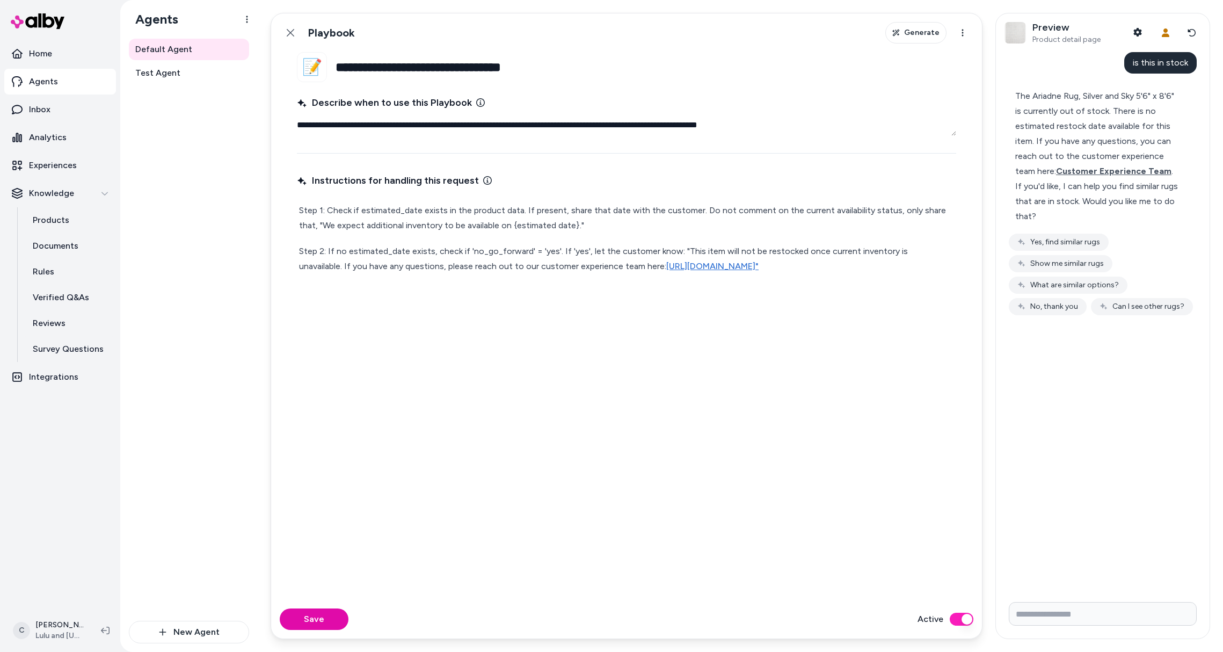
click at [508, 249] on p "Step 2: If no estimated_date exists, check if 'no_go_forward' = 'yes'. If 'yes'…" at bounding box center [626, 259] width 655 height 30
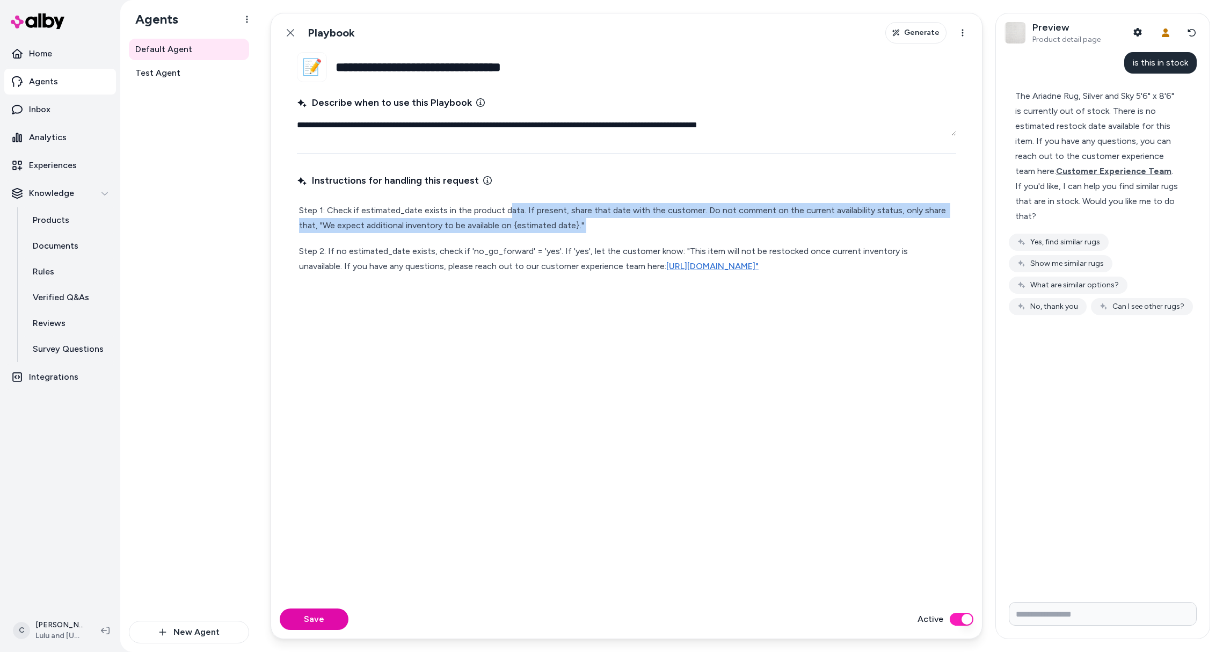
drag, startPoint x: 504, startPoint y: 231, endPoint x: 499, endPoint y: 191, distance: 40.0
click at [503, 199] on div "Instructions for handling this request Step 1: Check if estimated_date exists i…" at bounding box center [626, 379] width 659 height 416
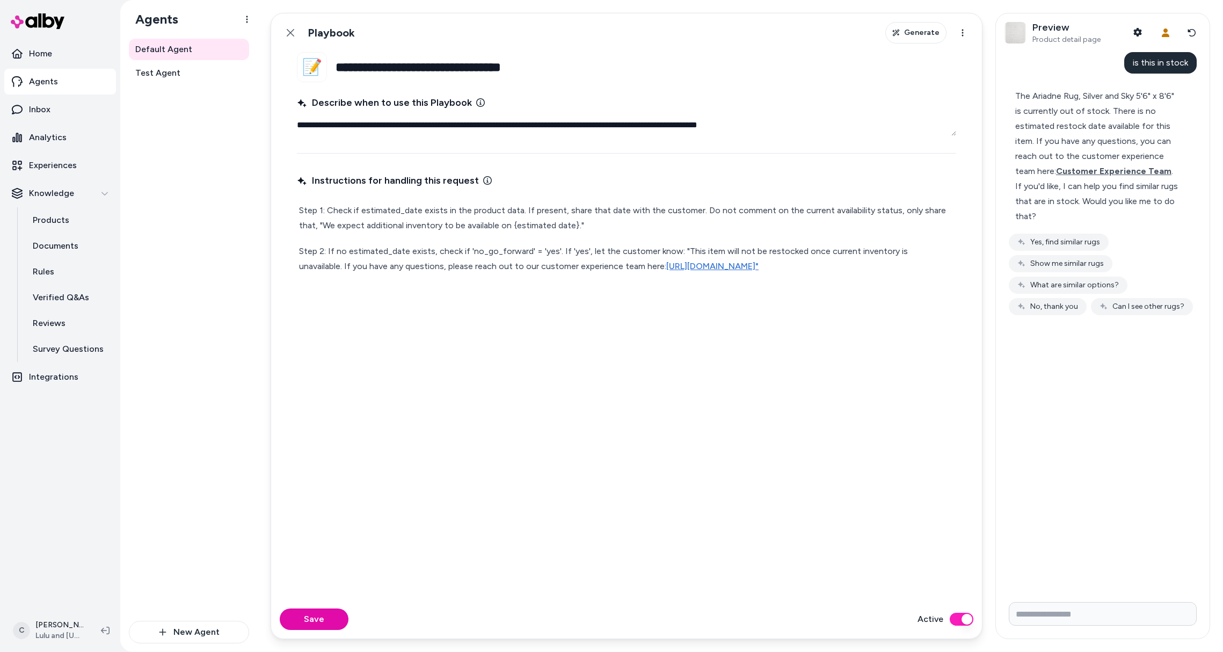
drag, startPoint x: 499, startPoint y: 191, endPoint x: 502, endPoint y: 201, distance: 10.6
click at [499, 195] on div "Instructions for handling this request Step 1: Check if estimated_date exists i…" at bounding box center [626, 379] width 659 height 416
drag, startPoint x: 502, startPoint y: 202, endPoint x: 503, endPoint y: 219, distance: 16.7
click at [503, 219] on p "Step 1: Check if estimated_date exists in the product data. If present, share t…" at bounding box center [626, 218] width 655 height 30
drag, startPoint x: 351, startPoint y: 265, endPoint x: 607, endPoint y: 260, distance: 256.7
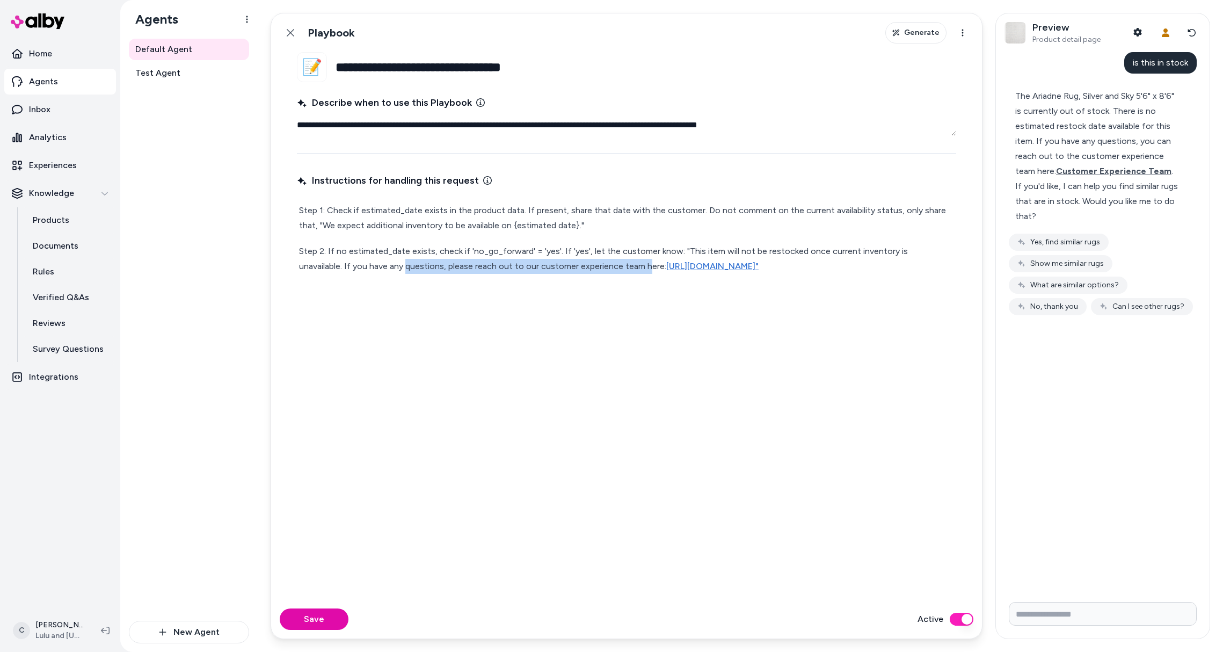
click at [597, 263] on p "Step 2: If no estimated_date exists, check if 'no_go_forward' = 'yes'. If 'yes'…" at bounding box center [626, 259] width 655 height 30
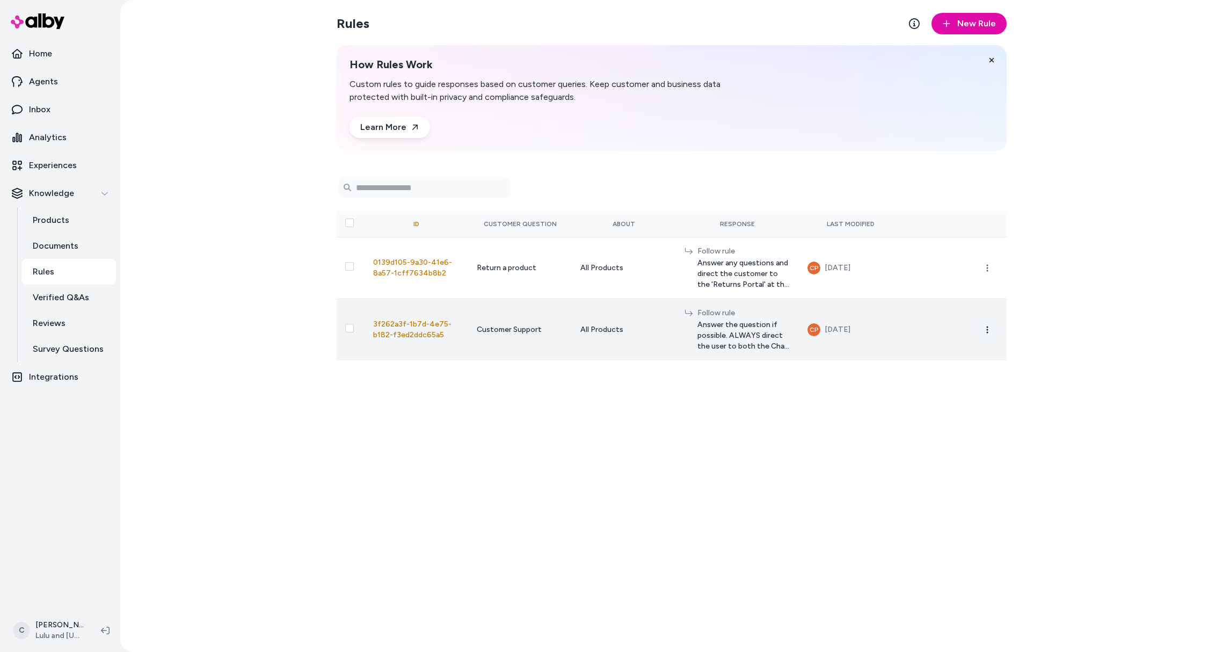
click at [988, 331] on icon "button" at bounding box center [987, 329] width 9 height 9
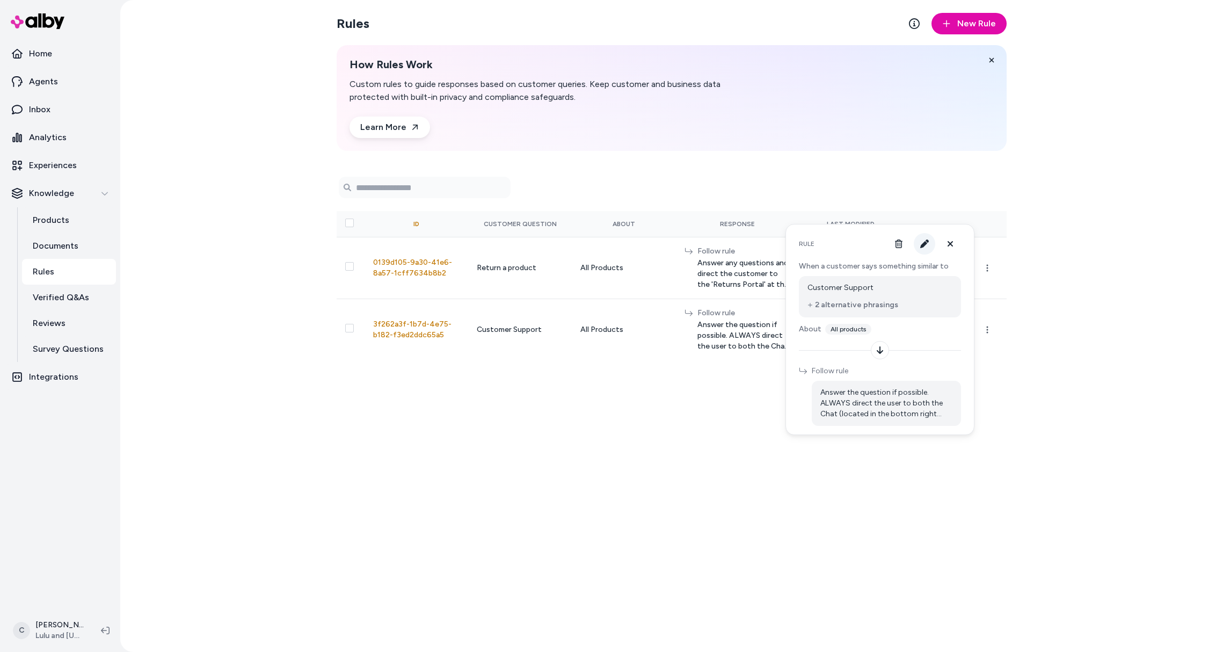
click at [927, 240] on icon "button" at bounding box center [924, 243] width 9 height 9
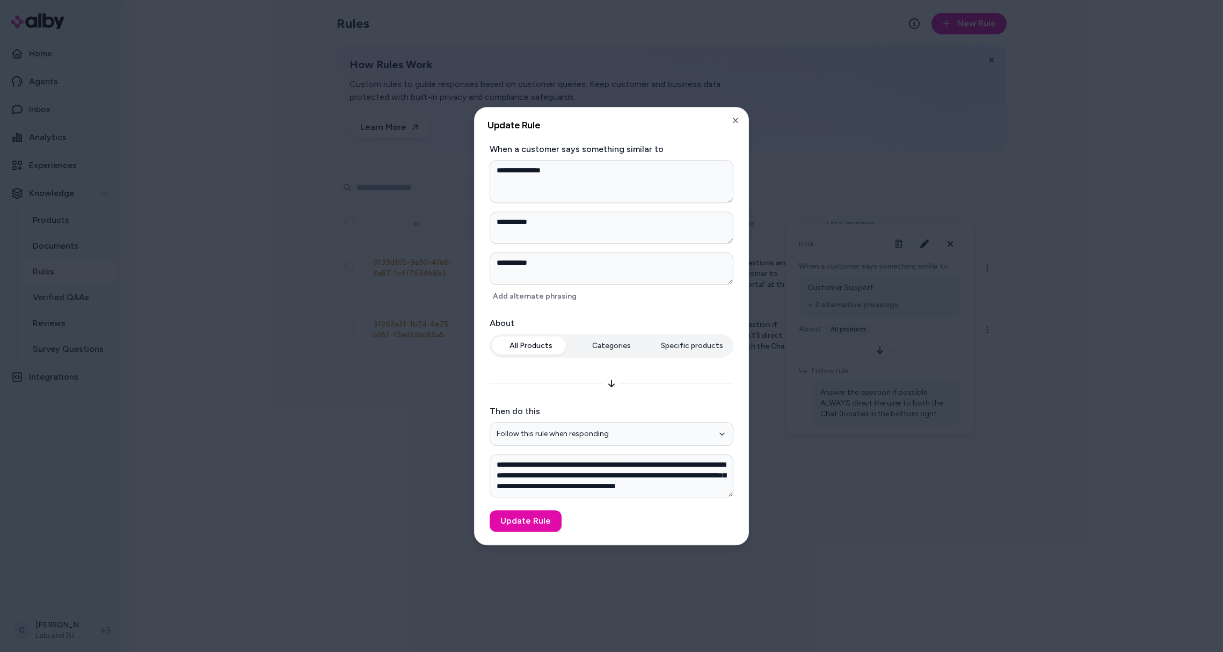
scroll to position [10, 0]
click at [973, 476] on div at bounding box center [611, 326] width 1223 height 652
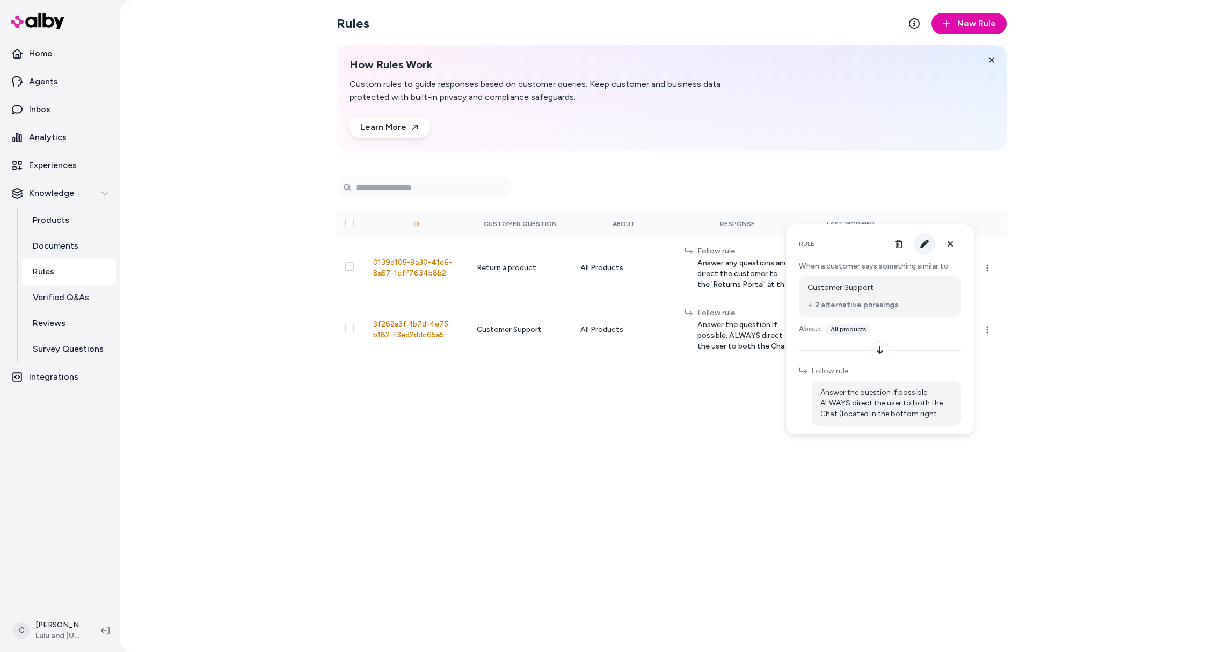
click at [923, 246] on icon "button" at bounding box center [924, 243] width 9 height 9
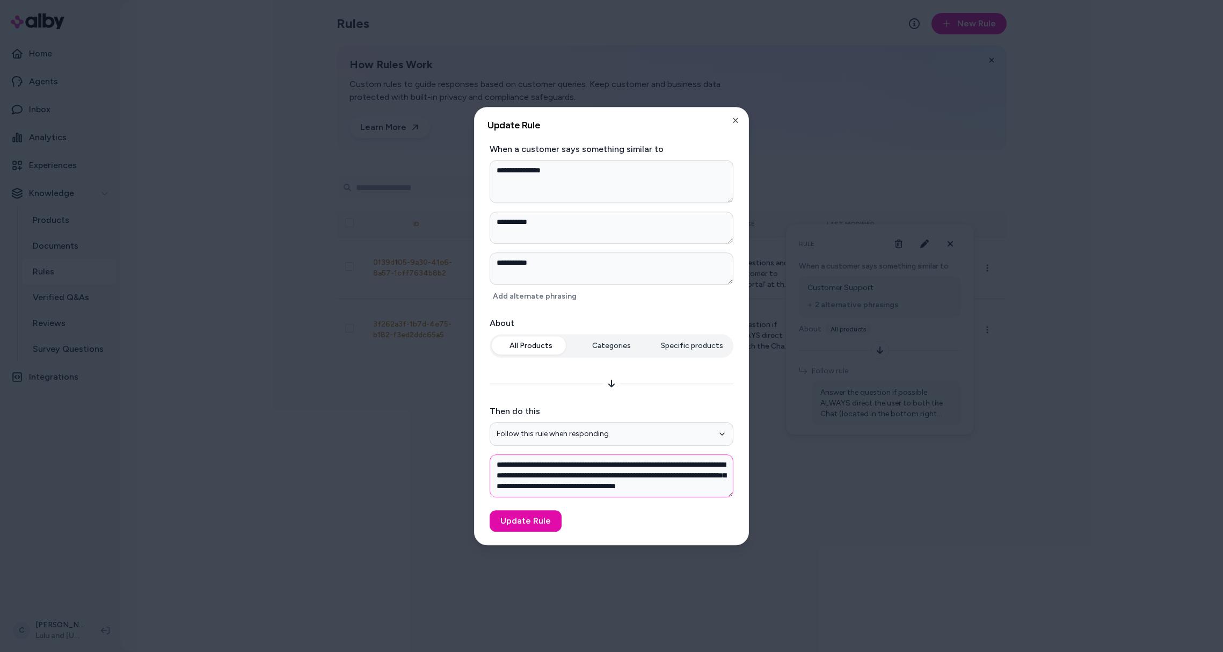
click at [665, 488] on textarea "**********" at bounding box center [612, 475] width 244 height 43
drag, startPoint x: 671, startPoint y: 489, endPoint x: 510, endPoint y: 468, distance: 161.9
click at [510, 468] on textarea "**********" at bounding box center [612, 475] width 244 height 43
click at [674, 493] on textarea "**********" at bounding box center [612, 475] width 244 height 43
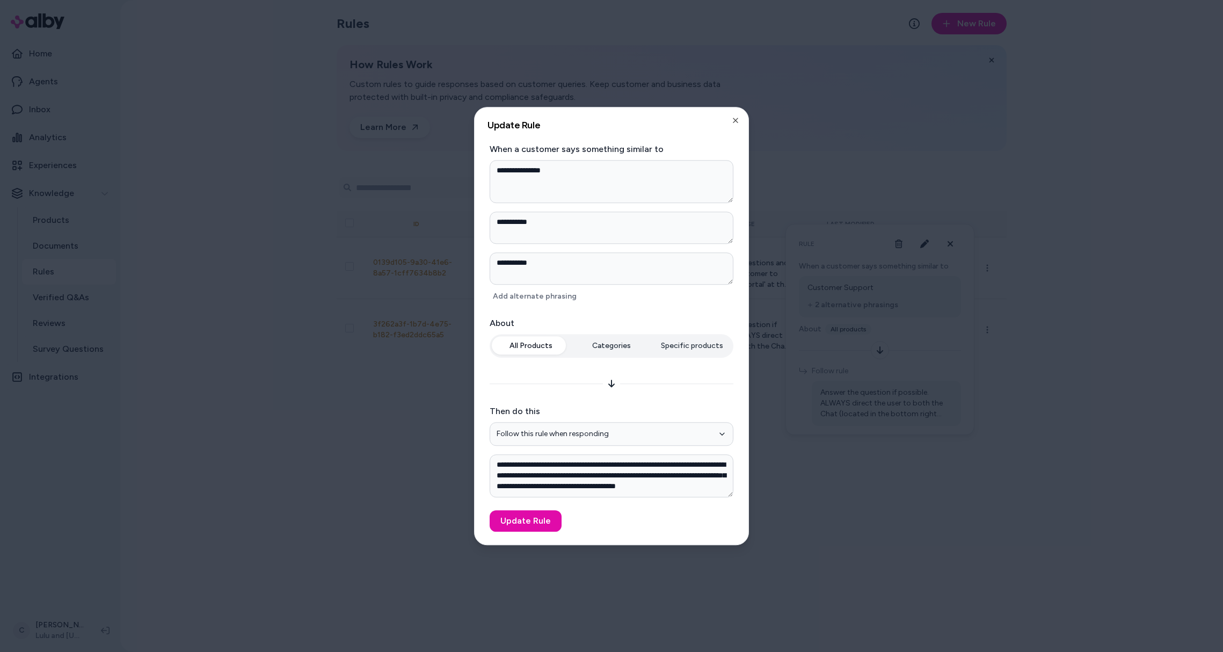
type textarea "*"
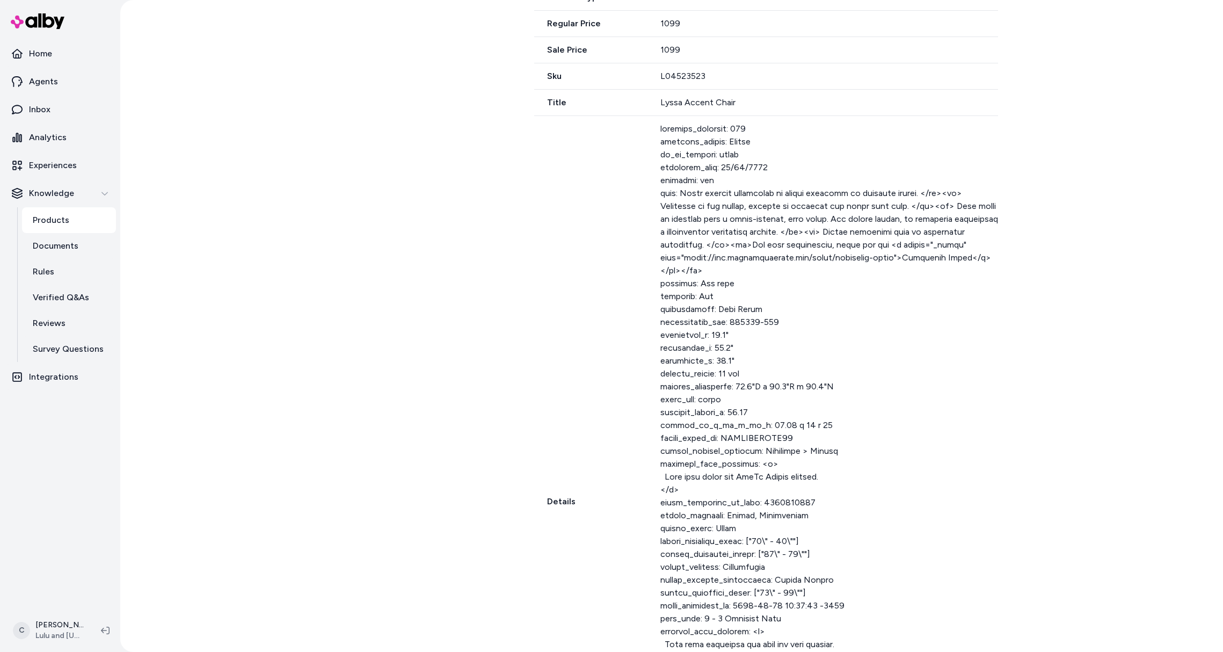
scroll to position [693, 0]
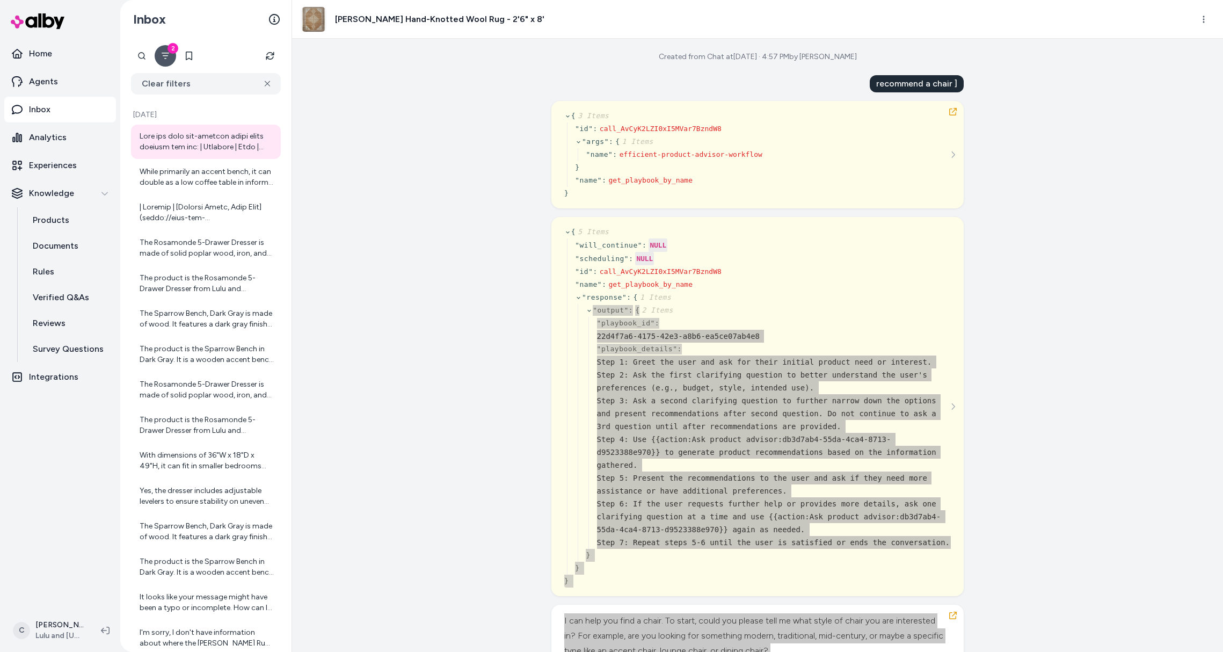
scroll to position [21, 0]
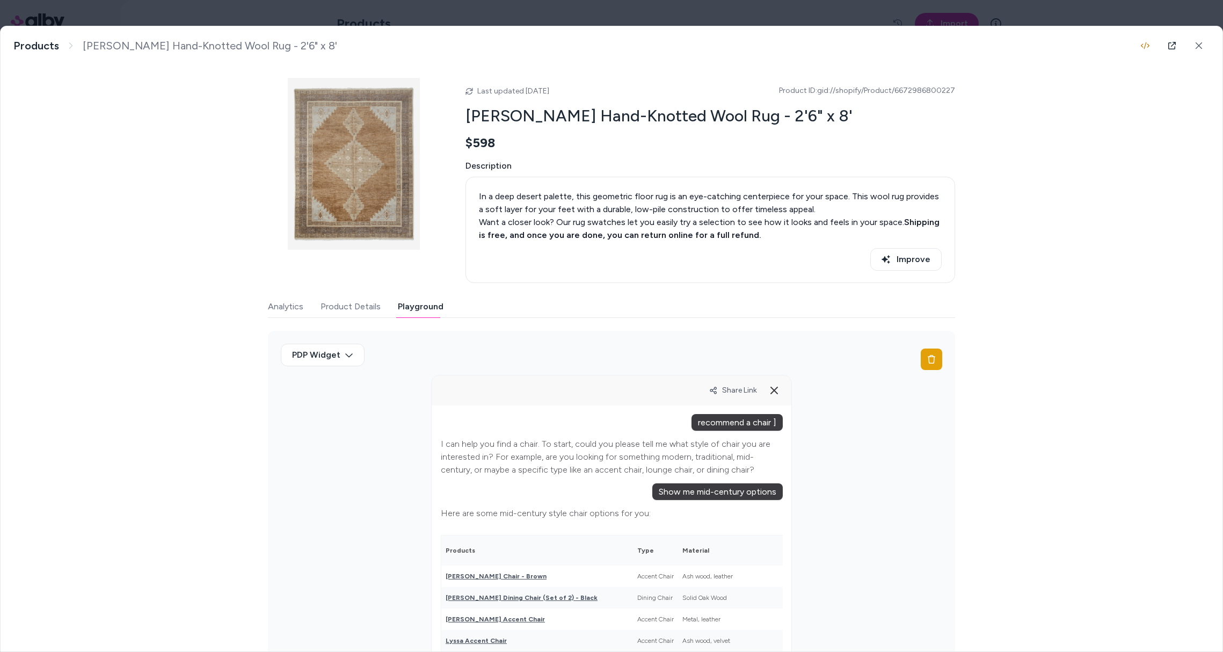
scroll to position [49, 0]
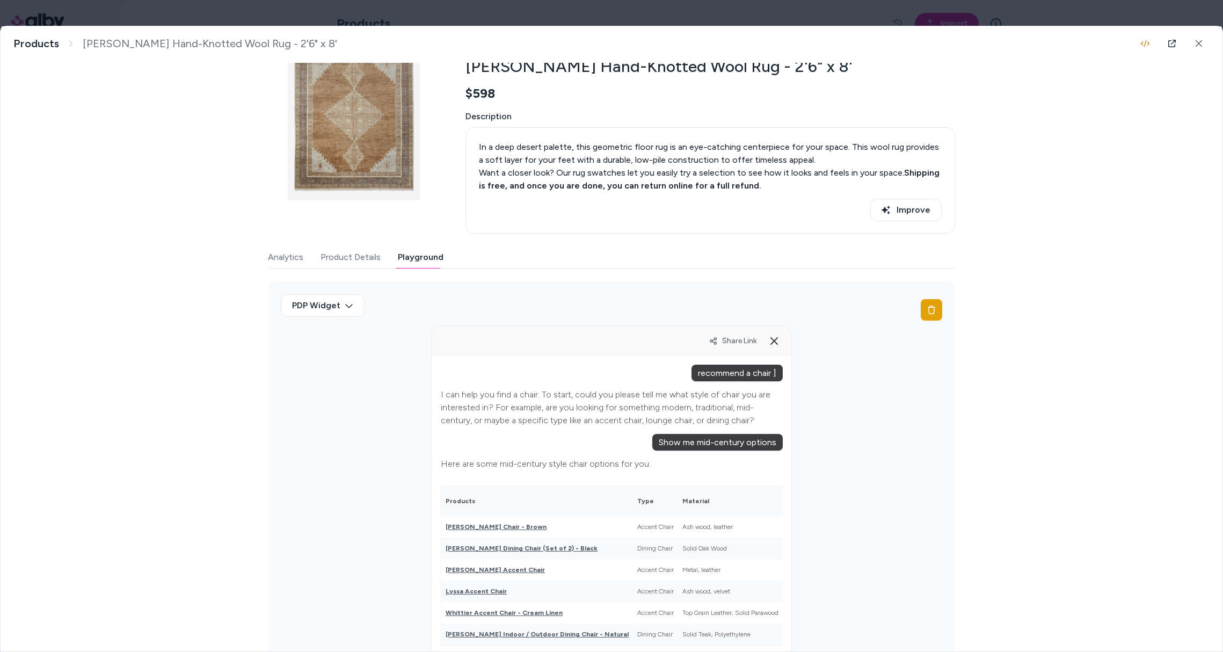
click at [375, 258] on button "Product Details" at bounding box center [351, 256] width 60 height 21
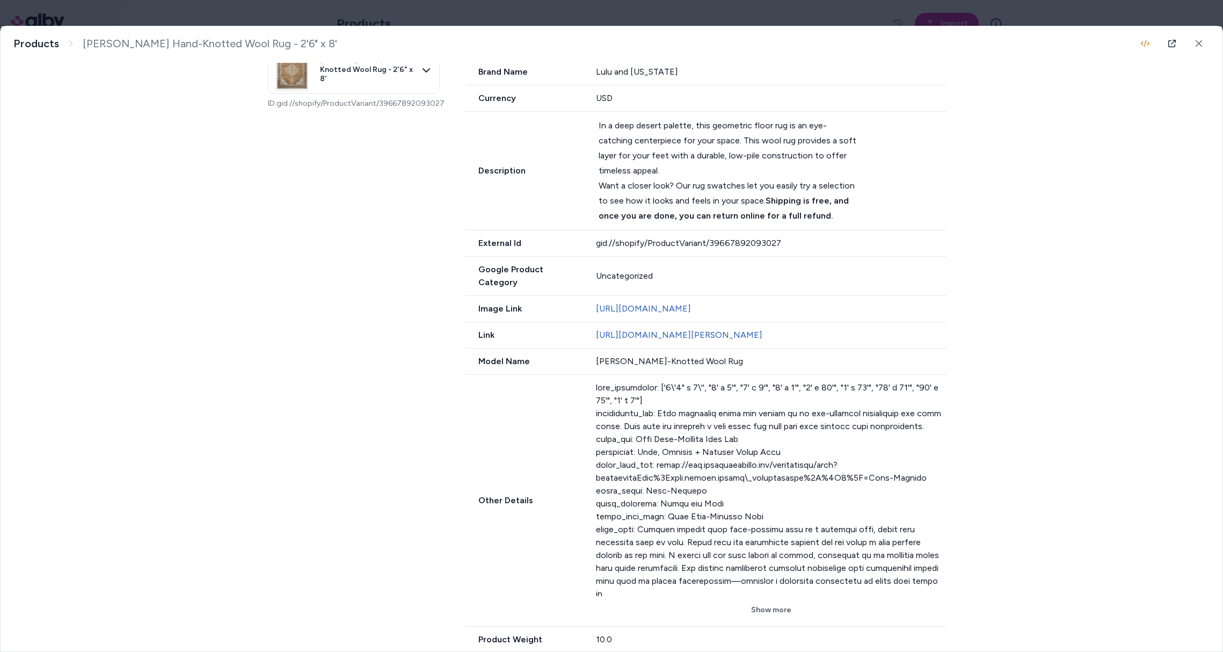
scroll to position [426, 0]
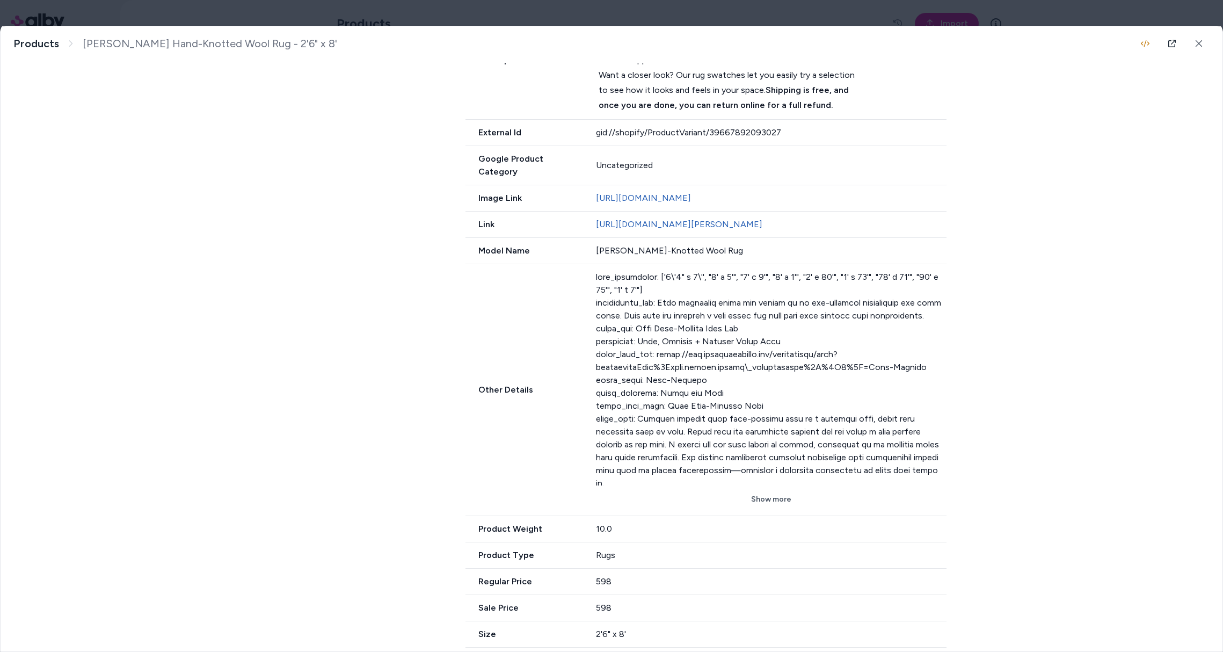
drag, startPoint x: 758, startPoint y: 483, endPoint x: 761, endPoint y: 471, distance: 12.2
click at [758, 490] on button "Show more" at bounding box center [771, 499] width 351 height 19
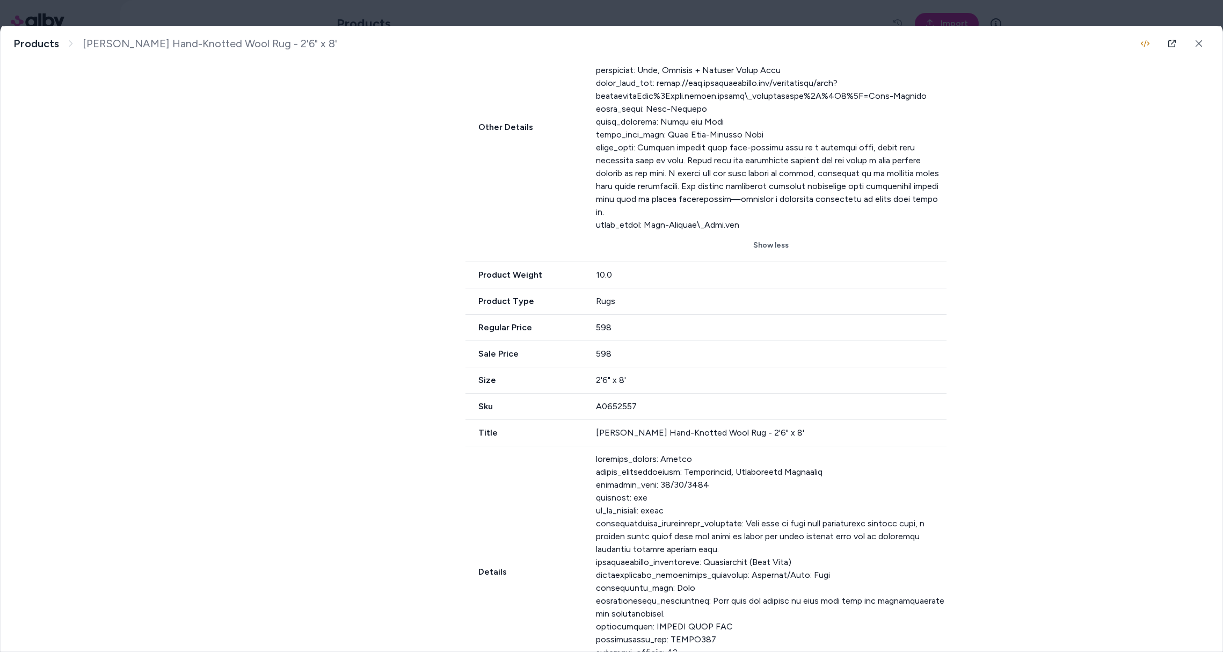
scroll to position [735, 0]
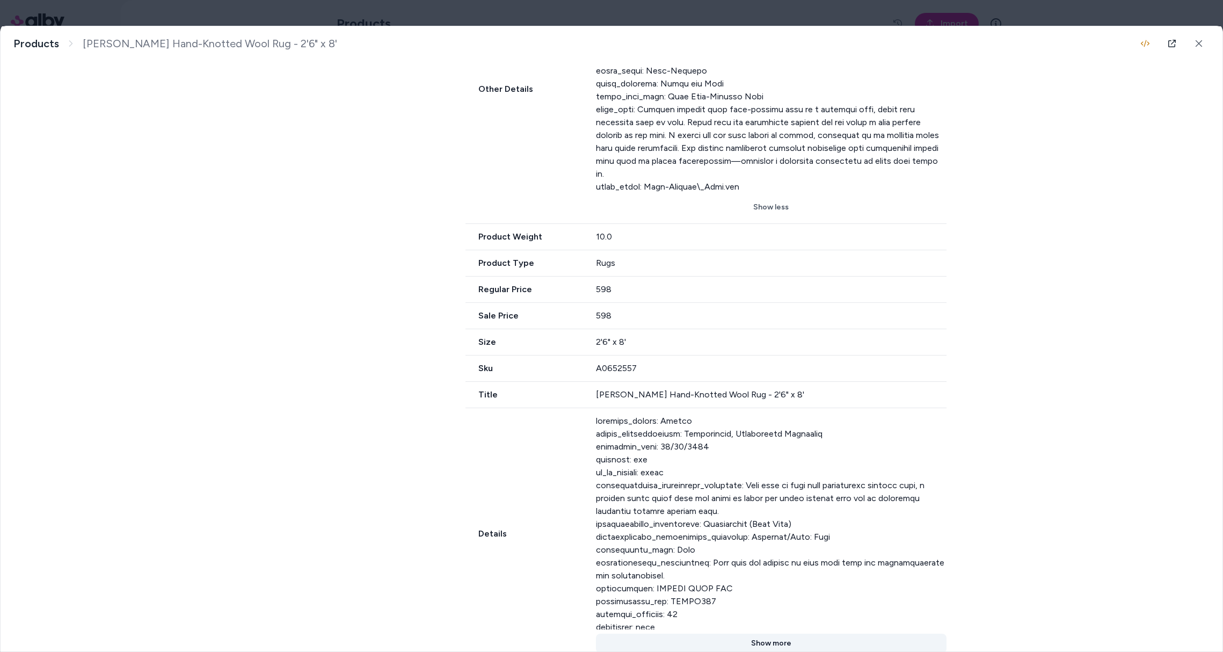
click at [780, 634] on button "Show more" at bounding box center [771, 643] width 351 height 19
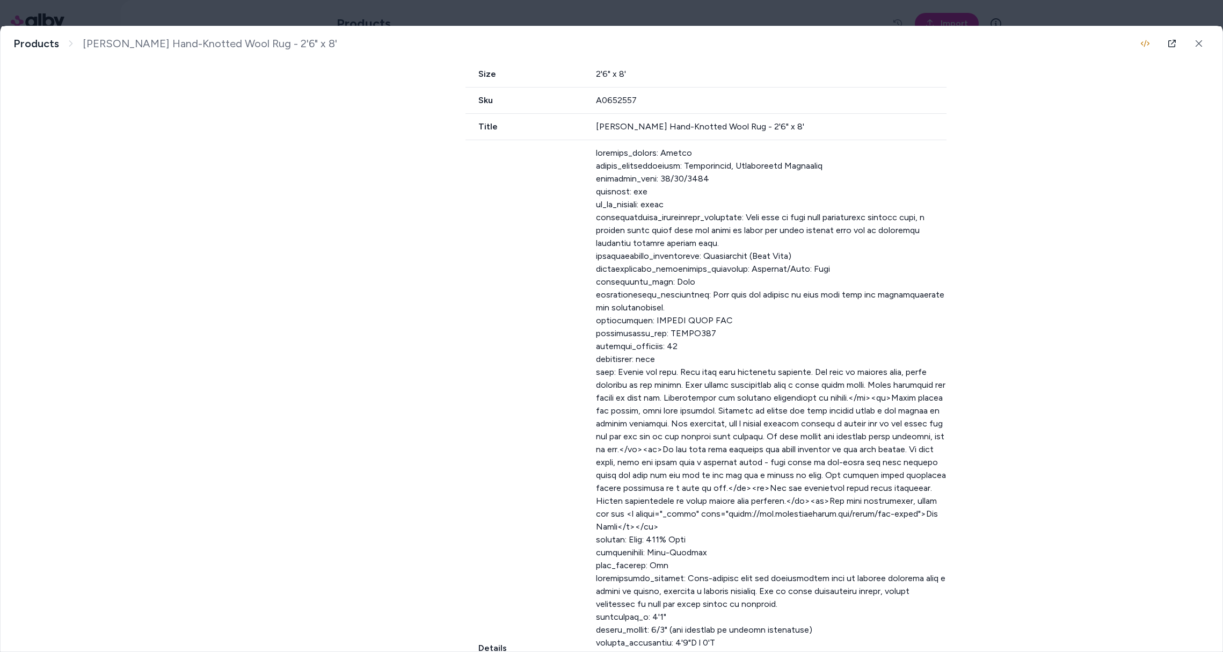
scroll to position [1487, 0]
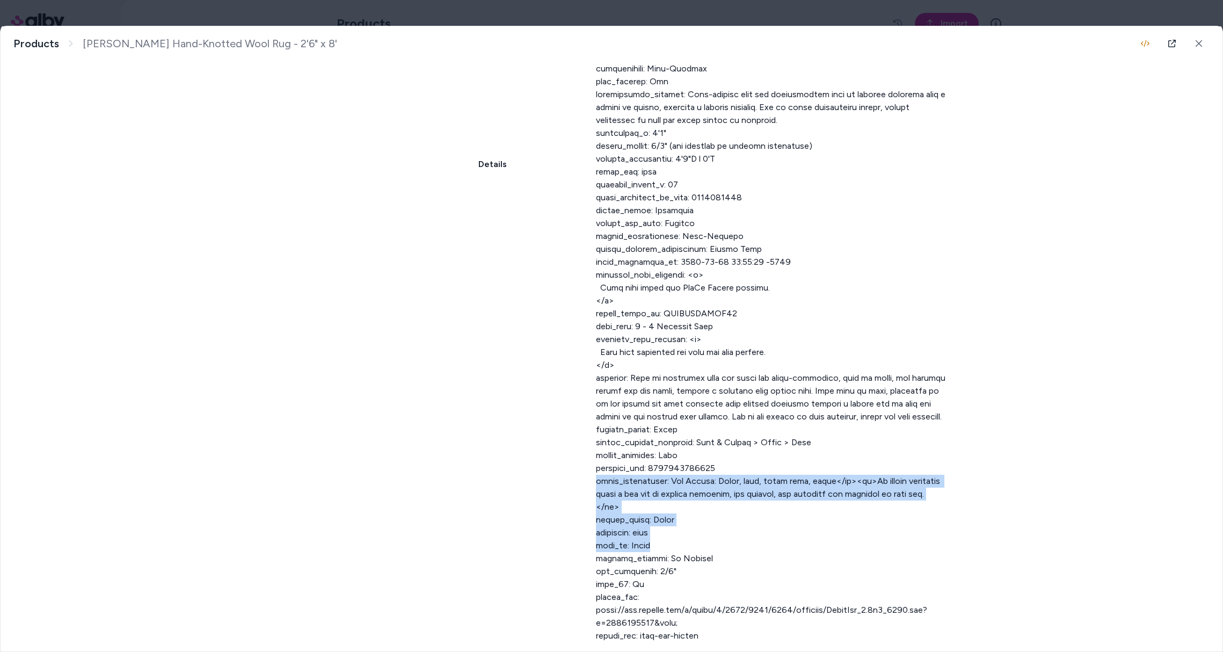
drag, startPoint x: 673, startPoint y: 510, endPoint x: 555, endPoint y: 445, distance: 134.8
click at [554, 447] on div "Details Show less" at bounding box center [706, 164] width 481 height 1017
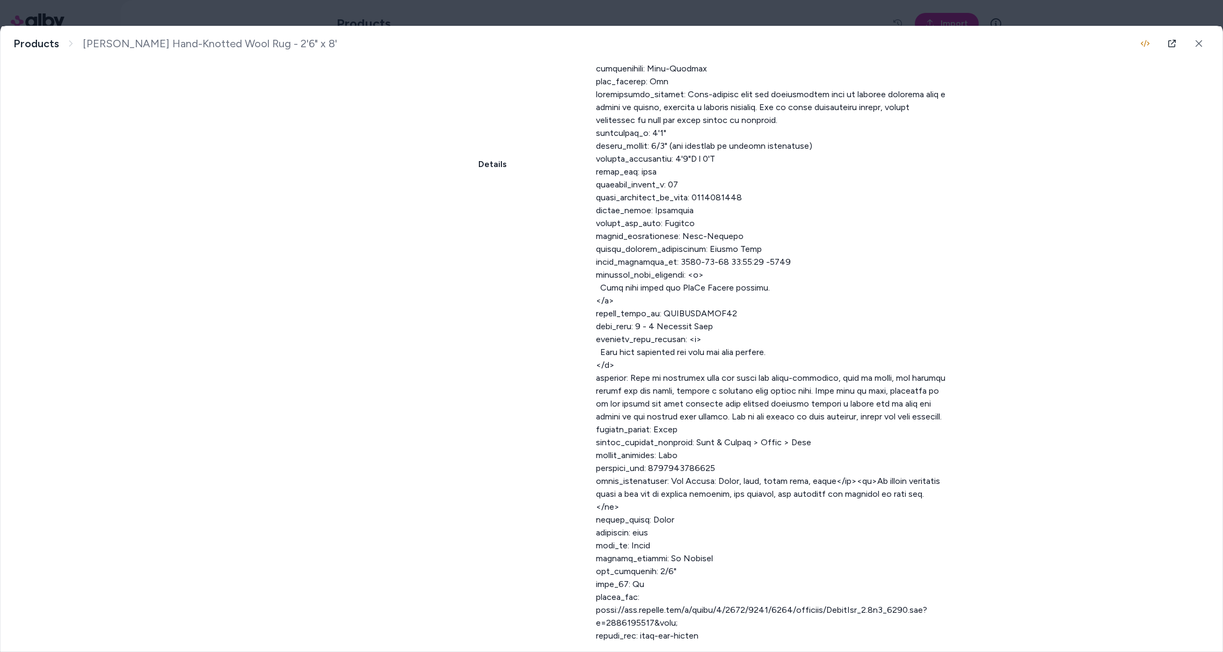
drag, startPoint x: 637, startPoint y: 349, endPoint x: 640, endPoint y: 312, distance: 37.1
click at [634, 349] on div at bounding box center [771, 152] width 351 height 979
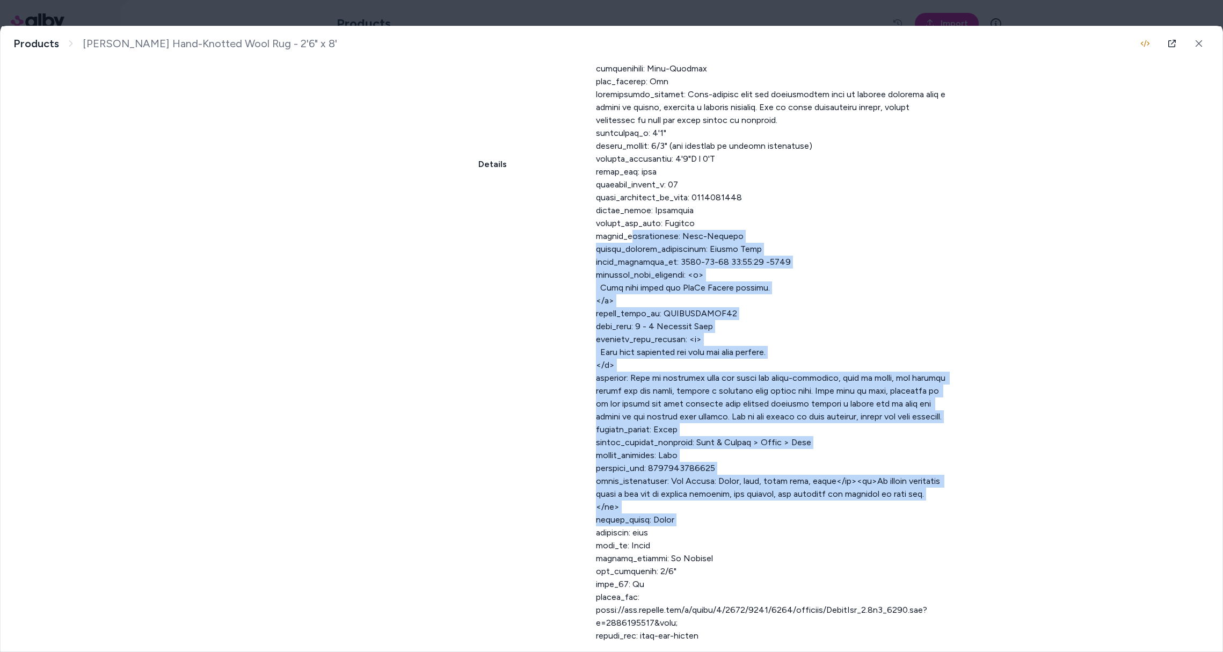
drag, startPoint x: 618, startPoint y: 228, endPoint x: 580, endPoint y: 491, distance: 266.3
click at [579, 491] on div "Details Show less" at bounding box center [706, 164] width 481 height 1017
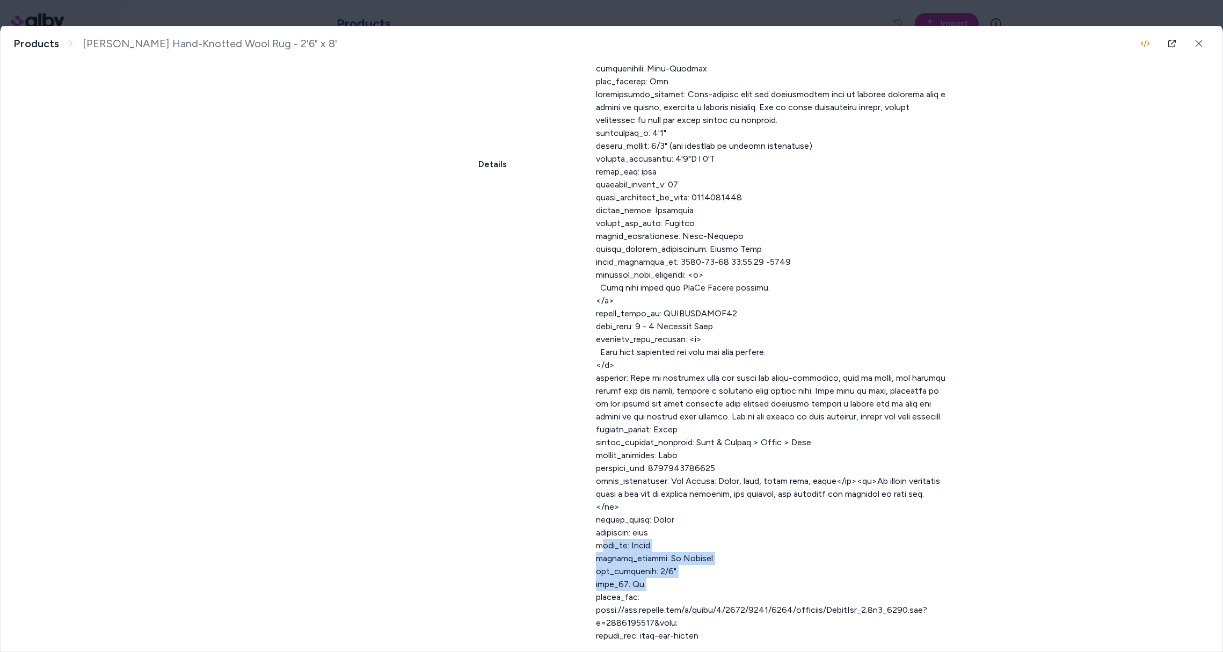
drag, startPoint x: 592, startPoint y: 531, endPoint x: 608, endPoint y: 576, distance: 48.4
click at [591, 562] on div "Details Show less" at bounding box center [706, 164] width 481 height 1017
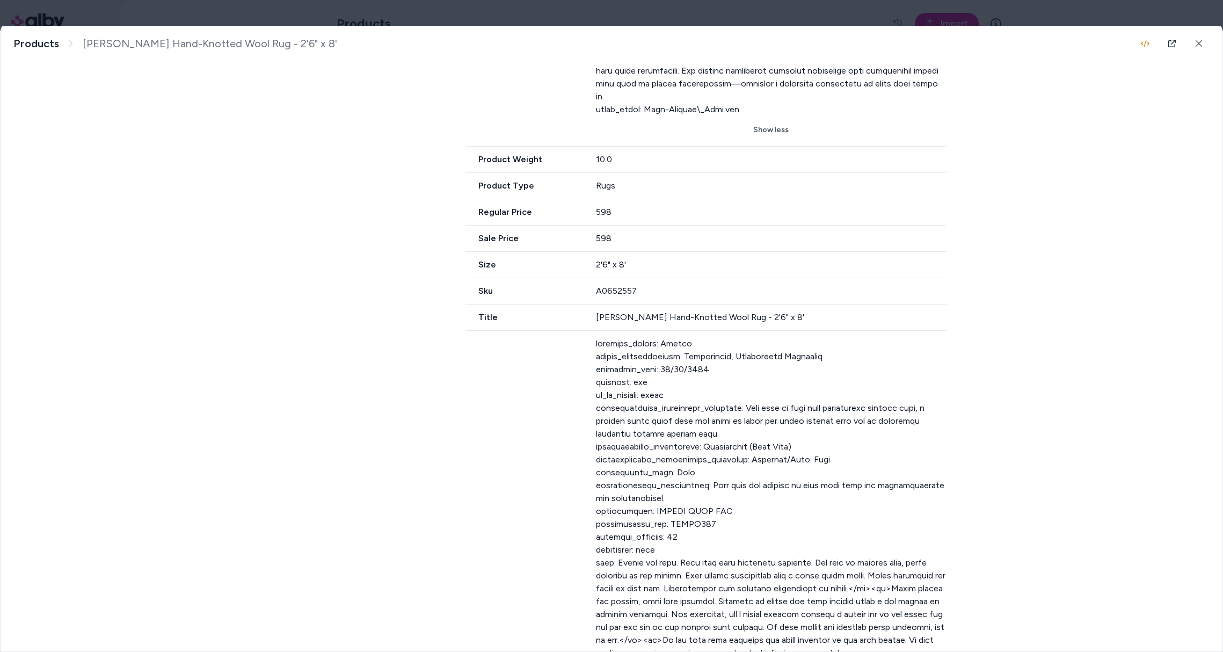
scroll to position [757, 0]
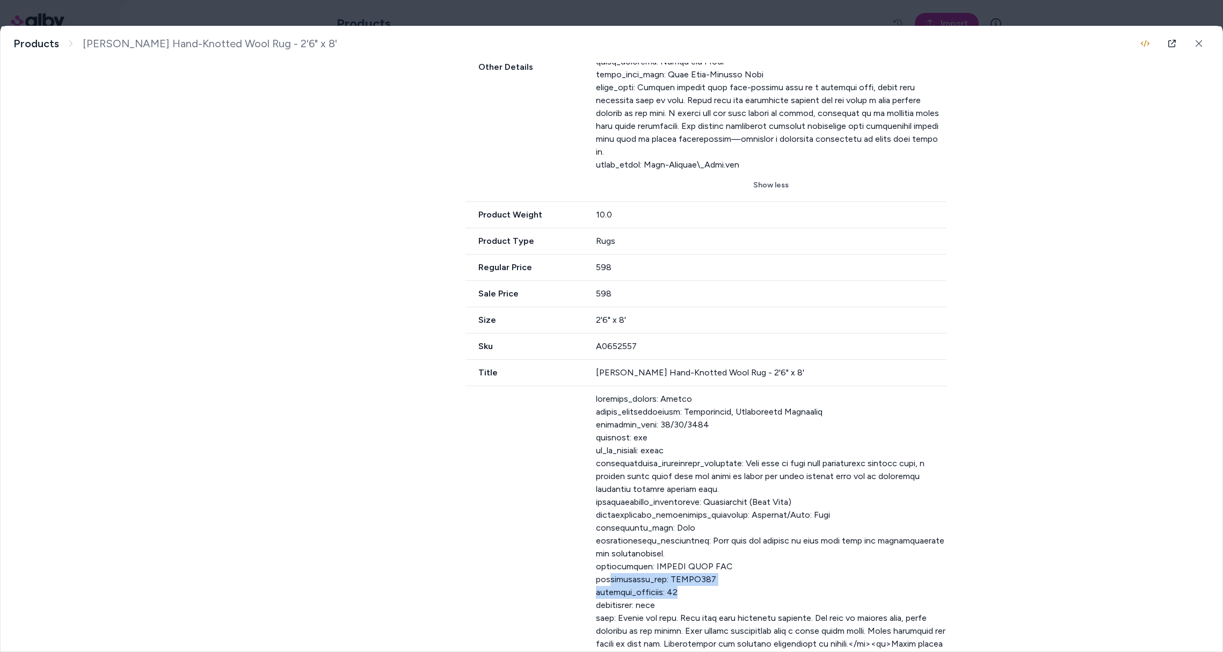
drag, startPoint x: 669, startPoint y: 565, endPoint x: 627, endPoint y: 560, distance: 41.8
drag, startPoint x: 656, startPoint y: 564, endPoint x: 669, endPoint y: 572, distance: 15.9
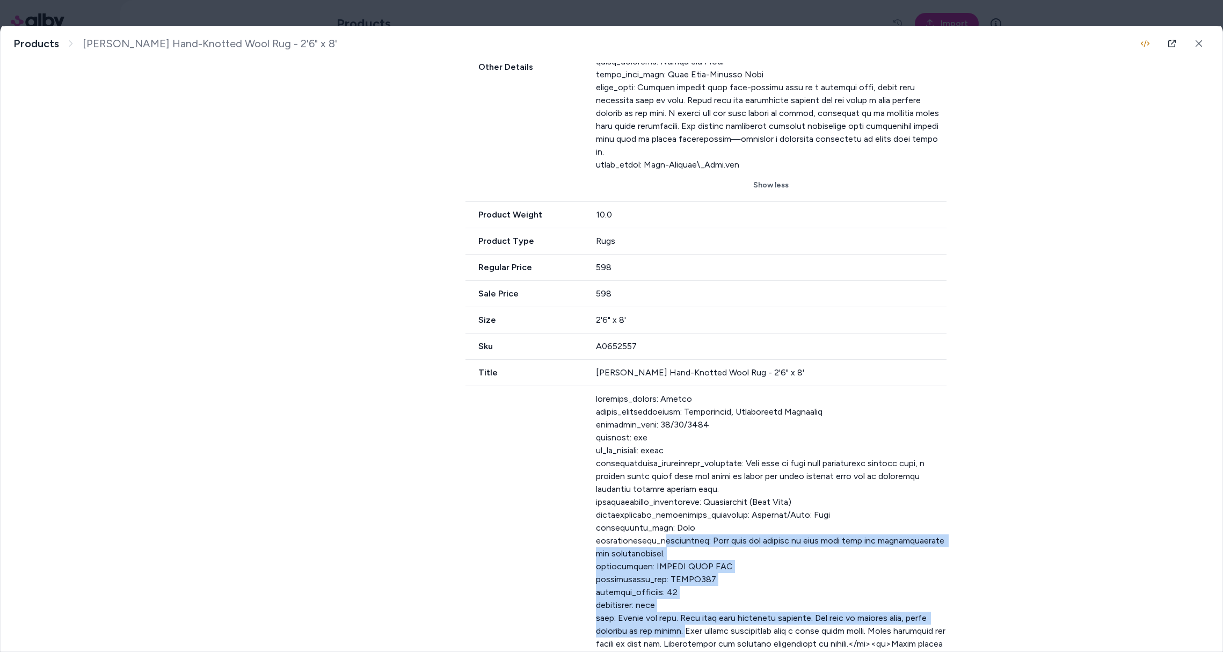
drag, startPoint x: 653, startPoint y: 520, endPoint x: 671, endPoint y: 540, distance: 26.6
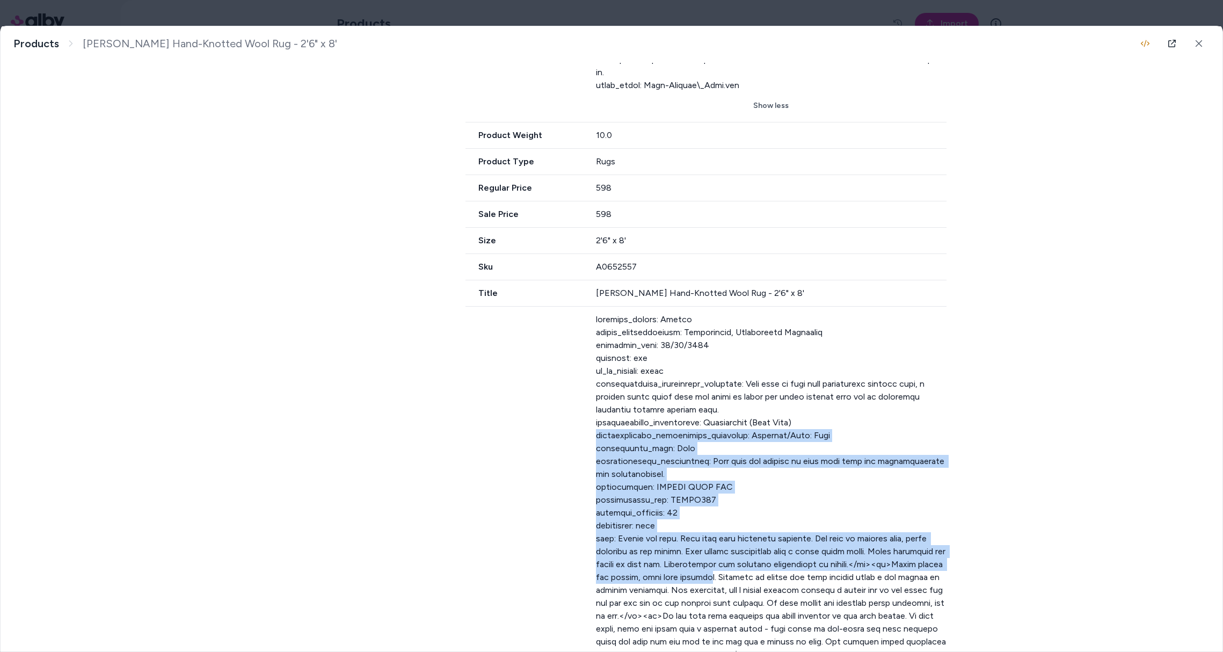
drag, startPoint x: 729, startPoint y: 547, endPoint x: 565, endPoint y: 411, distance: 212.8
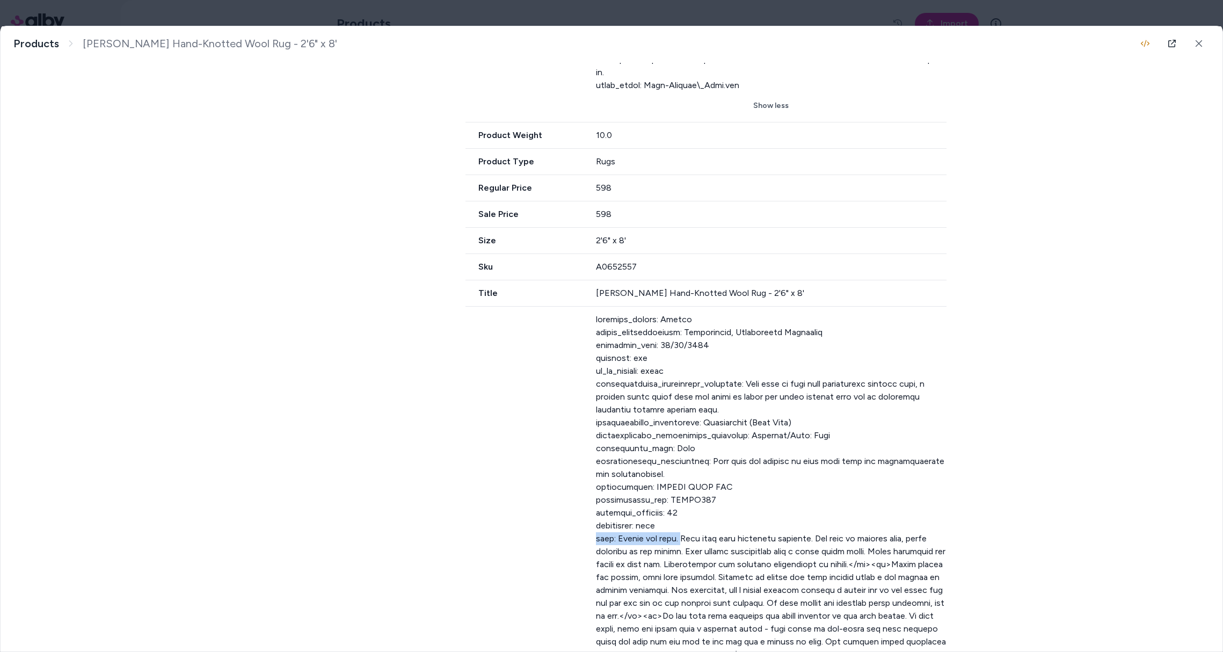
drag, startPoint x: 604, startPoint y: 506, endPoint x: 737, endPoint y: 516, distance: 132.9
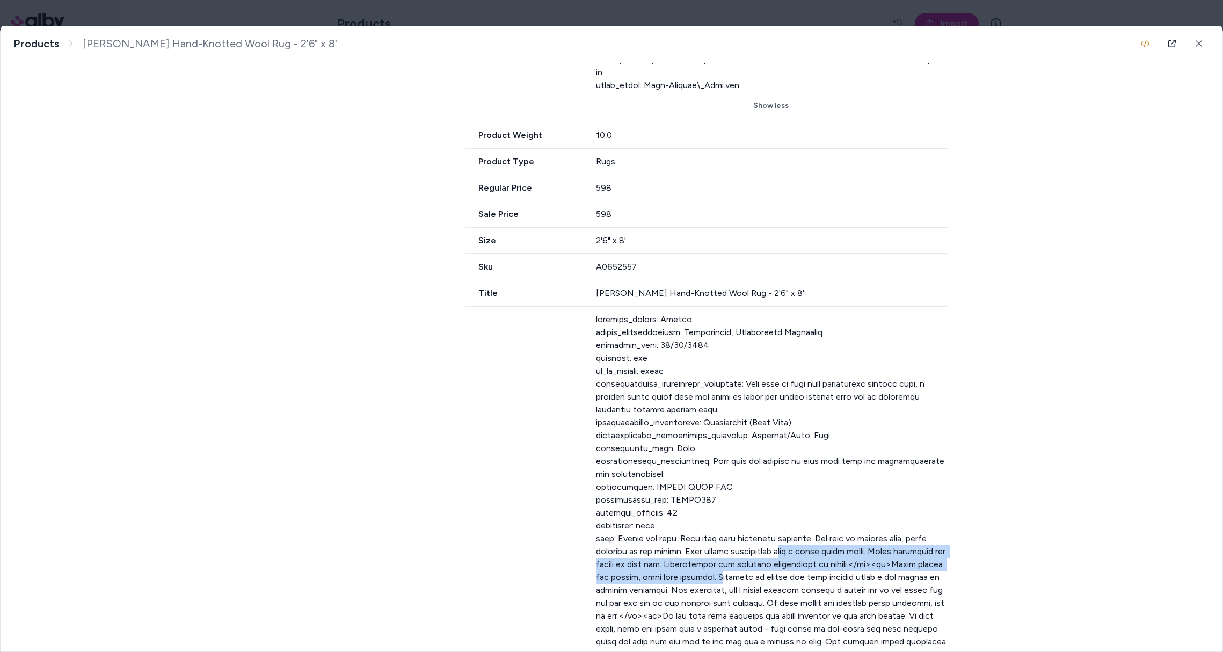
drag, startPoint x: 770, startPoint y: 527, endPoint x: 743, endPoint y: 556, distance: 39.5
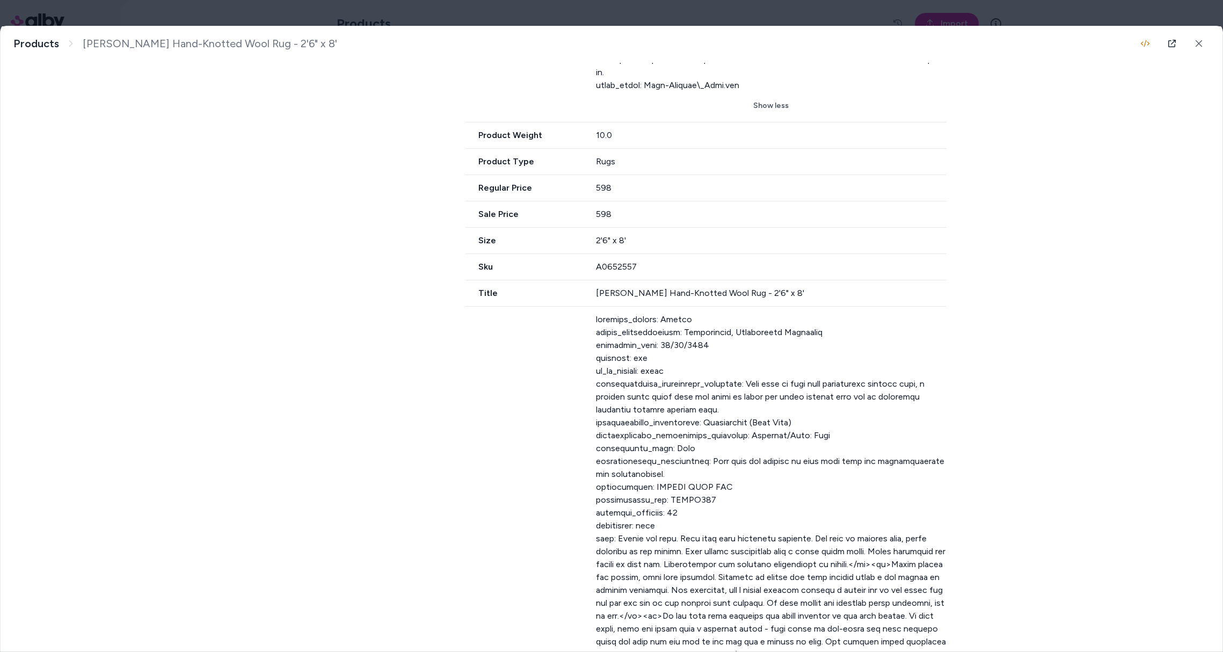
drag, startPoint x: 737, startPoint y: 555, endPoint x: 748, endPoint y: 556, distance: 11.3
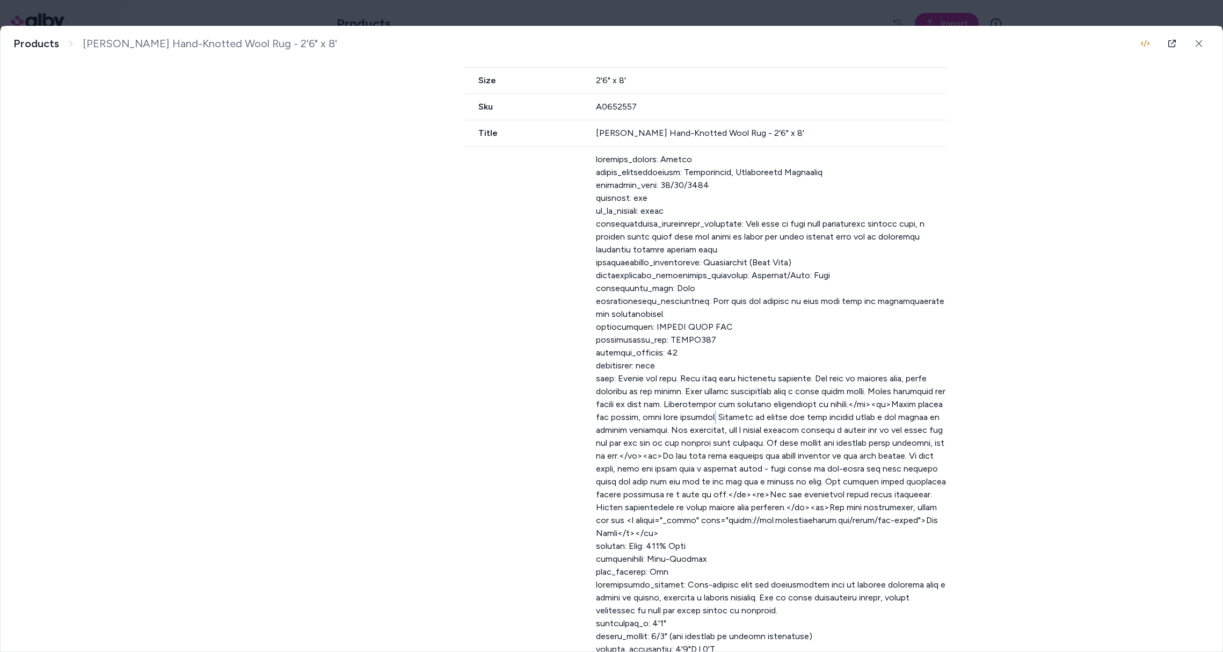
scroll to position [1209, 0]
